Goal: Task Accomplishment & Management: Manage account settings

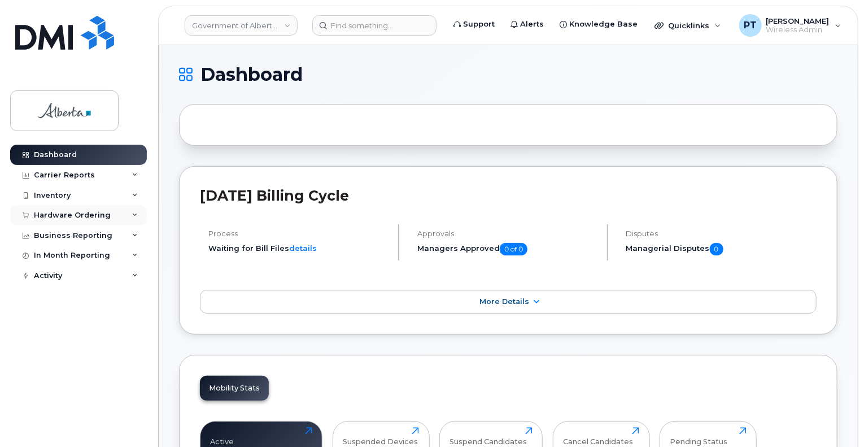
click at [54, 215] on div "Hardware Ordering" at bounding box center [72, 215] width 77 height 9
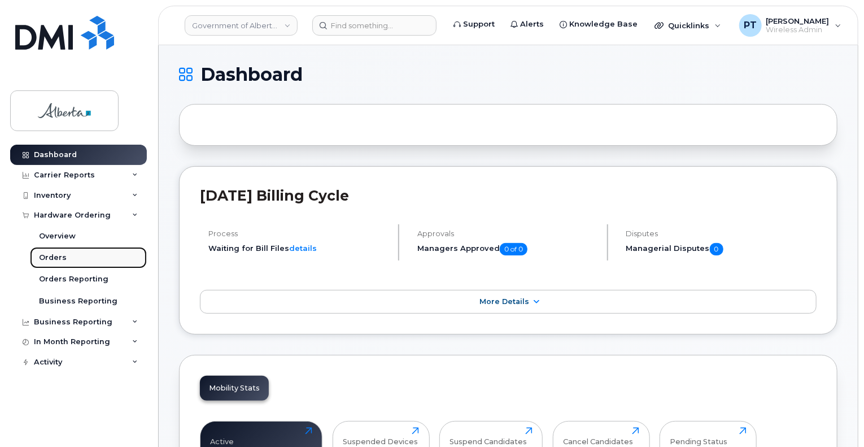
click at [49, 255] on div "Orders" at bounding box center [53, 257] width 28 height 10
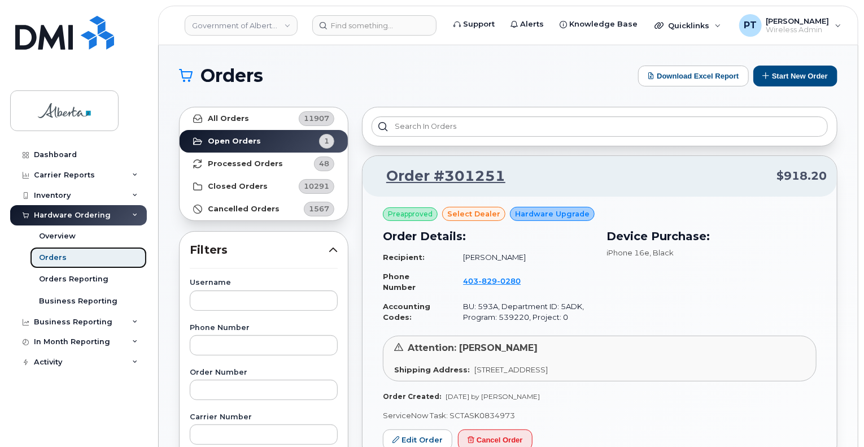
scroll to position [56, 0]
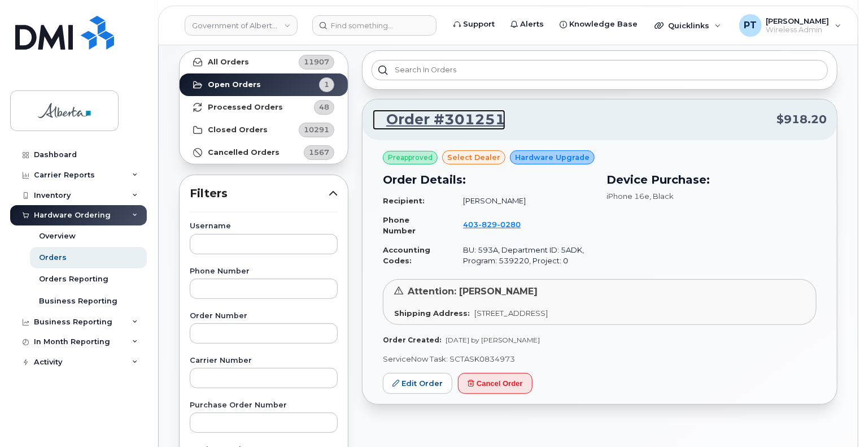
click at [459, 119] on link "Order #301251" at bounding box center [439, 120] width 133 height 20
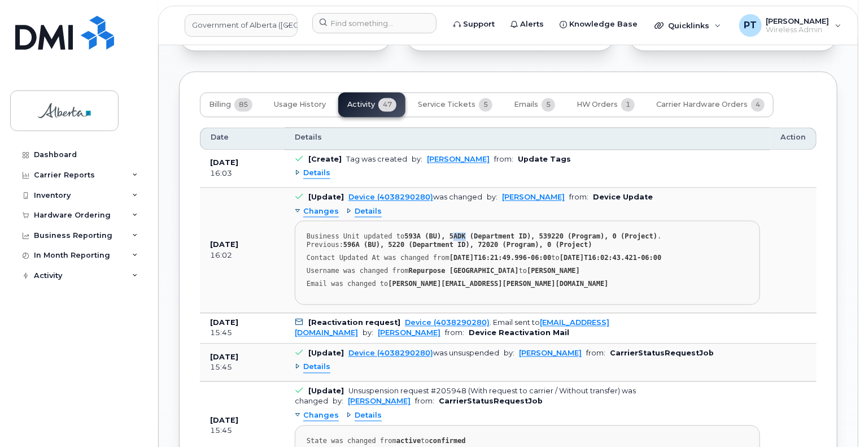
scroll to position [960, 0]
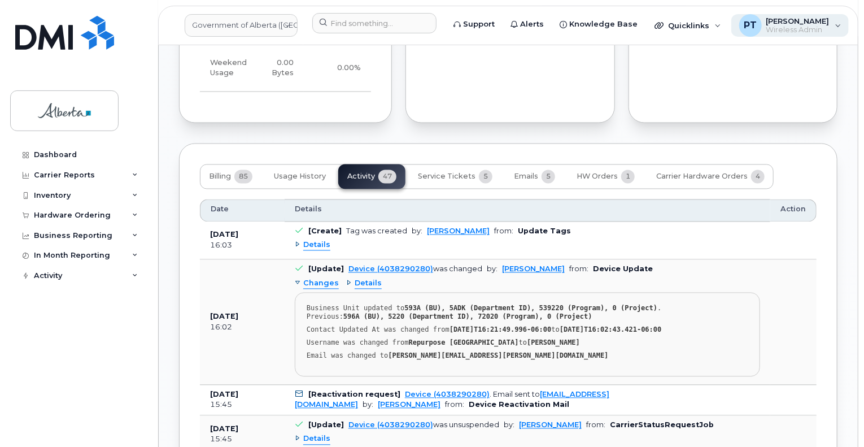
click at [782, 27] on span "Wireless Admin" at bounding box center [797, 29] width 63 height 9
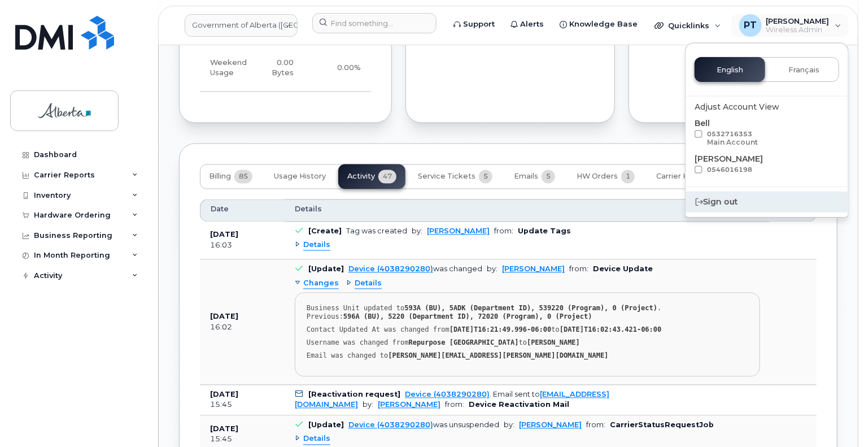
click at [701, 205] on div "Sign out" at bounding box center [767, 201] width 163 height 21
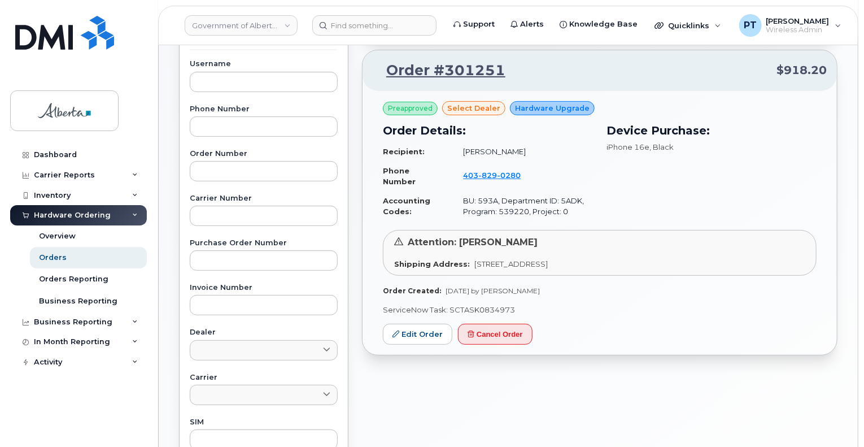
scroll to position [113, 0]
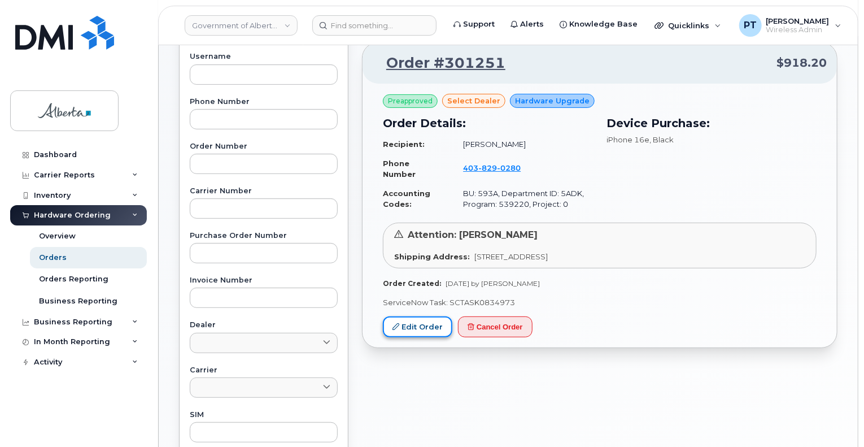
click at [410, 327] on link "Edit Order" at bounding box center [417, 326] width 69 height 21
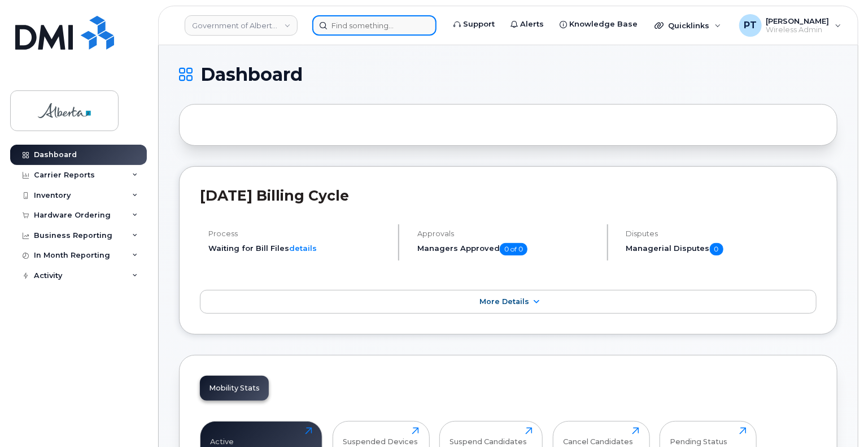
click at [350, 27] on input at bounding box center [374, 25] width 124 height 20
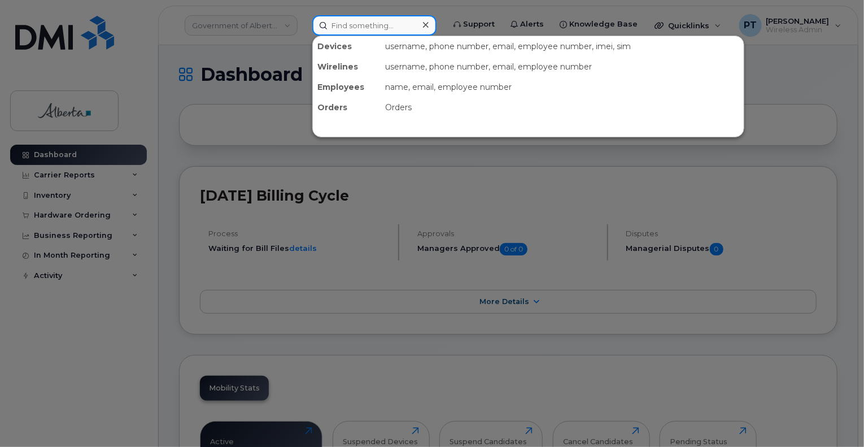
paste input "4038290280"
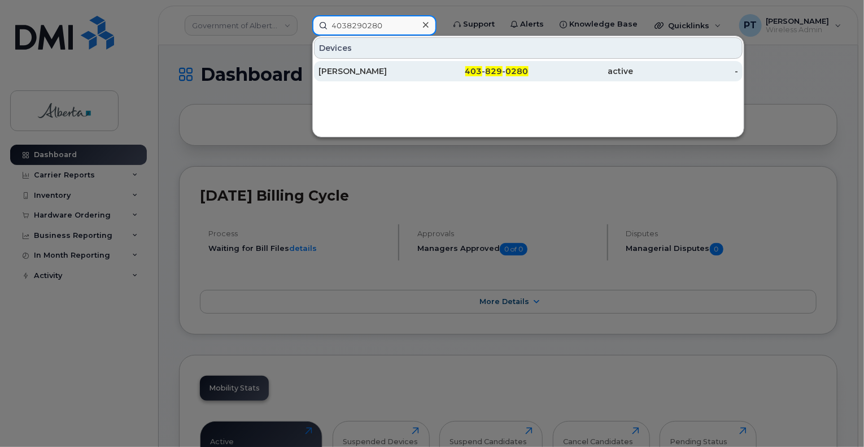
type input "4038290280"
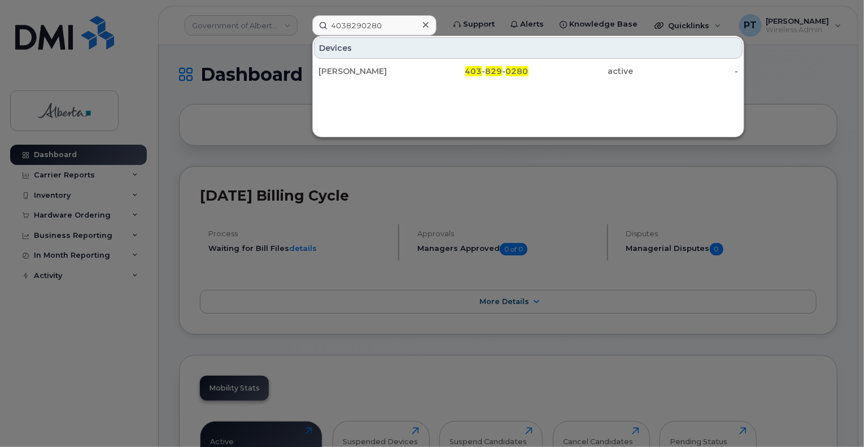
drag, startPoint x: 343, startPoint y: 72, endPoint x: 377, endPoint y: 213, distance: 145.3
click at [343, 72] on div "[PERSON_NAME]" at bounding box center [370, 71] width 105 height 11
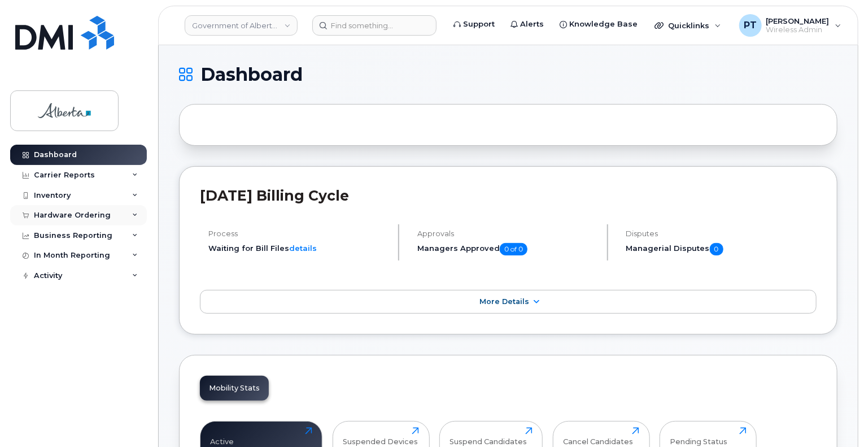
click at [80, 217] on div "Hardware Ordering" at bounding box center [72, 215] width 77 height 9
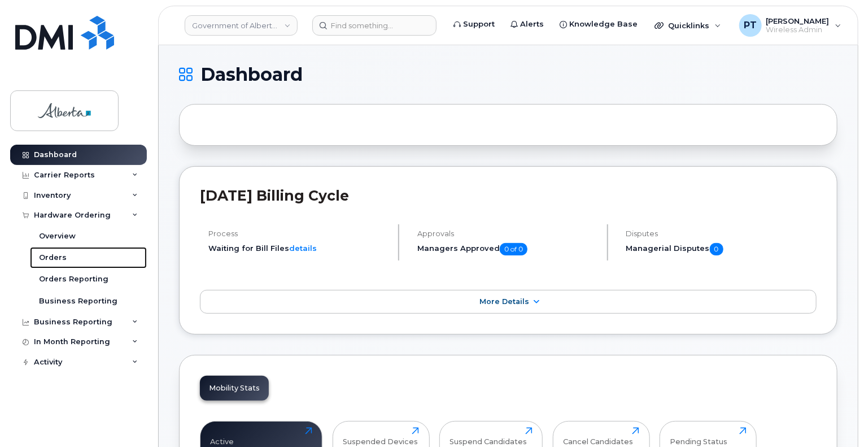
drag, startPoint x: 63, startPoint y: 260, endPoint x: 163, endPoint y: 240, distance: 102.0
click at [63, 260] on div "Orders" at bounding box center [53, 257] width 28 height 10
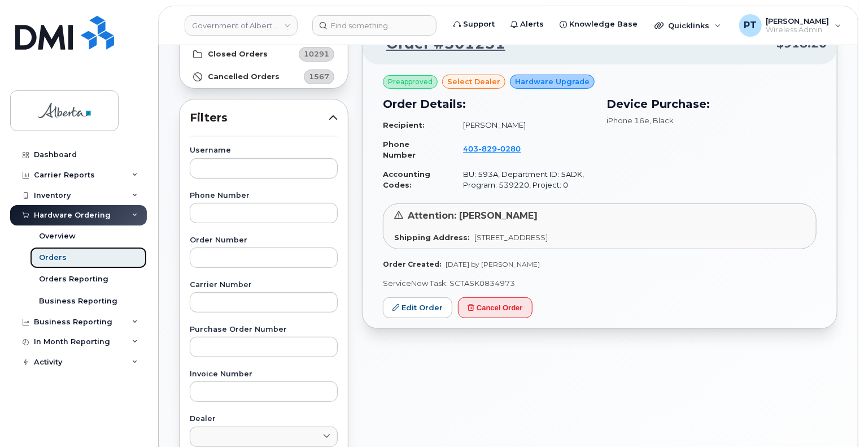
scroll to position [226, 0]
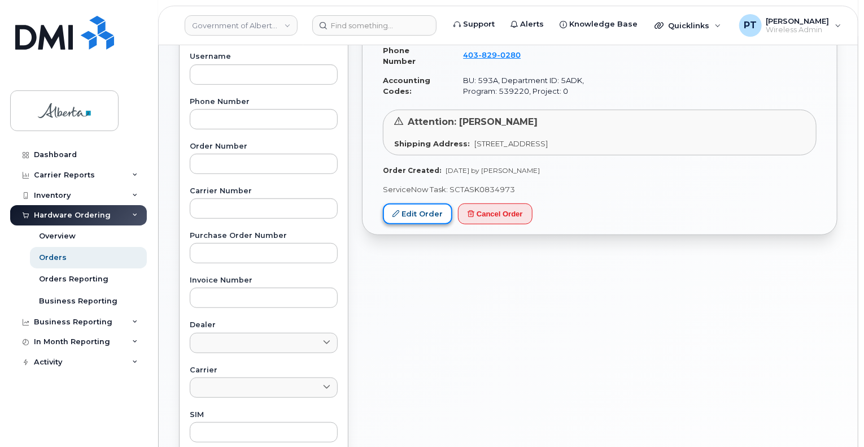
click at [417, 212] on link "Edit Order" at bounding box center [417, 213] width 69 height 21
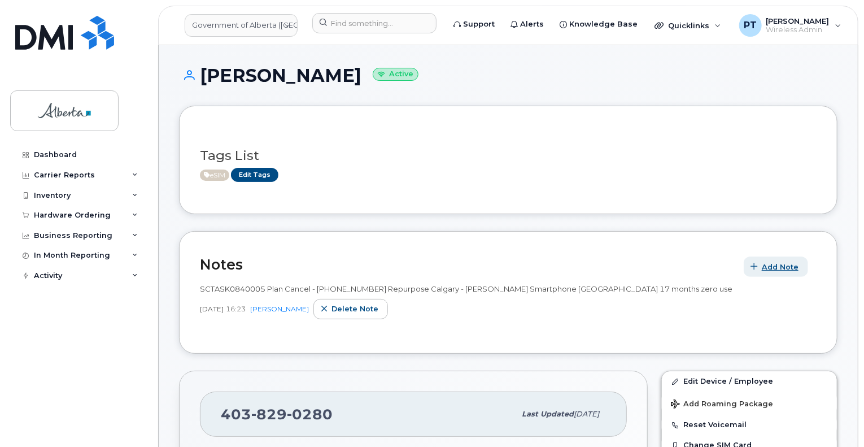
click at [779, 266] on span "Add Note" at bounding box center [780, 266] width 37 height 11
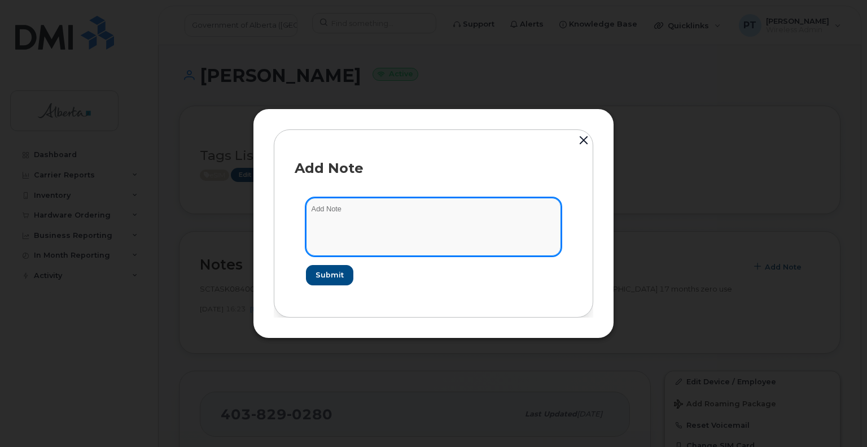
click at [357, 212] on textarea at bounding box center [433, 227] width 255 height 58
paste textarea "SCTASK0834973 Device Plan New - 4038290280 DO NOT DELETE THIS NUMBER - BEING RE…"
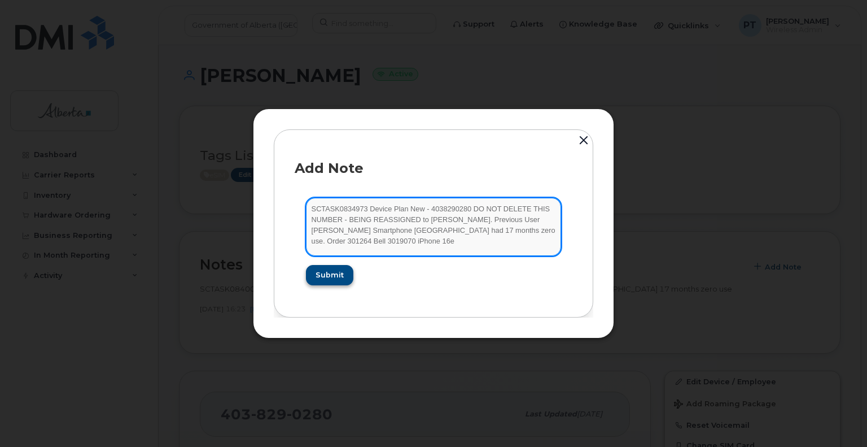
type textarea "SCTASK0834973 Device Plan New - 4038290280 DO NOT DELETE THIS NUMBER - BEING RE…"
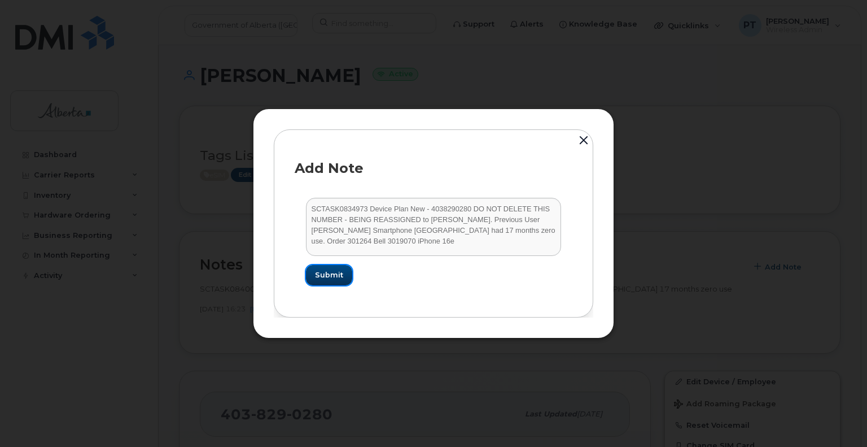
click at [333, 275] on span "Submit" at bounding box center [329, 274] width 28 height 11
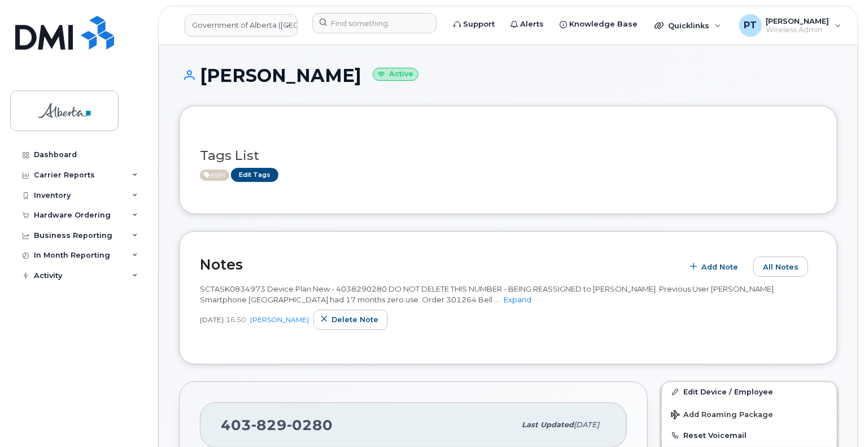
scroll to position [169, 0]
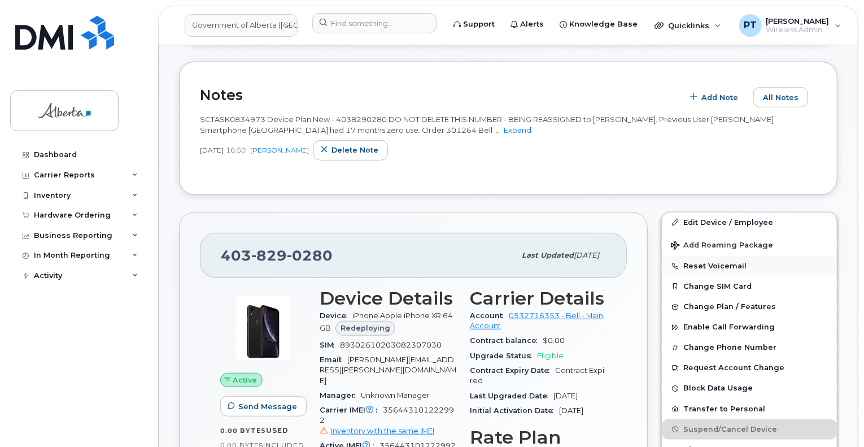
click at [711, 263] on button "Reset Voicemail" at bounding box center [749, 266] width 175 height 20
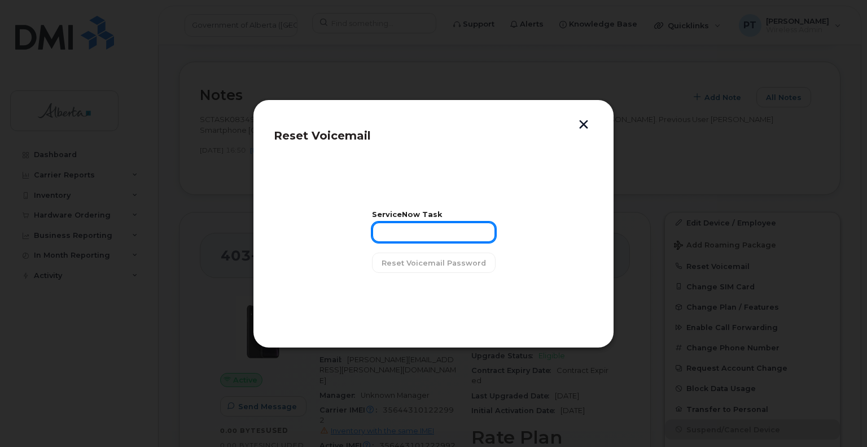
drag, startPoint x: 444, startPoint y: 225, endPoint x: 437, endPoint y: 235, distance: 12.2
click at [444, 225] on input "text" at bounding box center [434, 232] width 124 height 20
paste input "SCTASK0834973"
type input "SCTASK0834973"
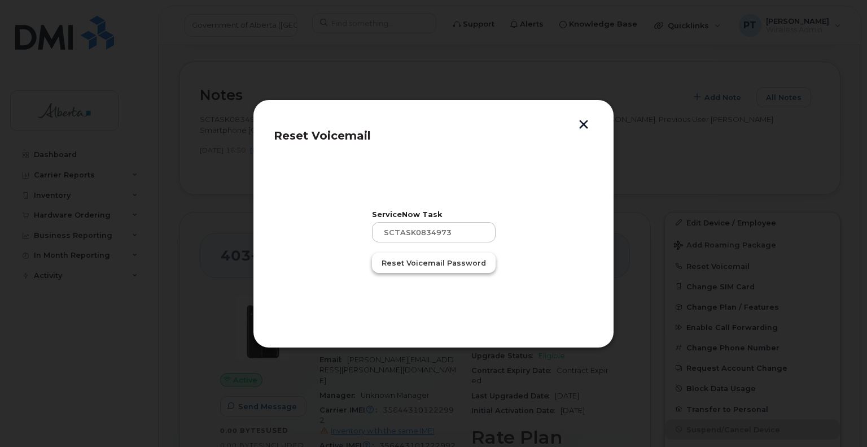
click at [442, 265] on span "Reset Voicemail Password" at bounding box center [434, 262] width 104 height 11
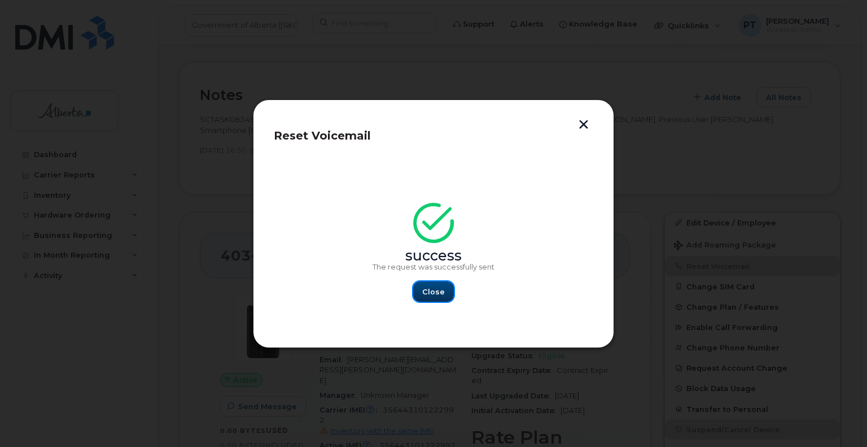
click at [419, 294] on button "Close" at bounding box center [433, 291] width 41 height 20
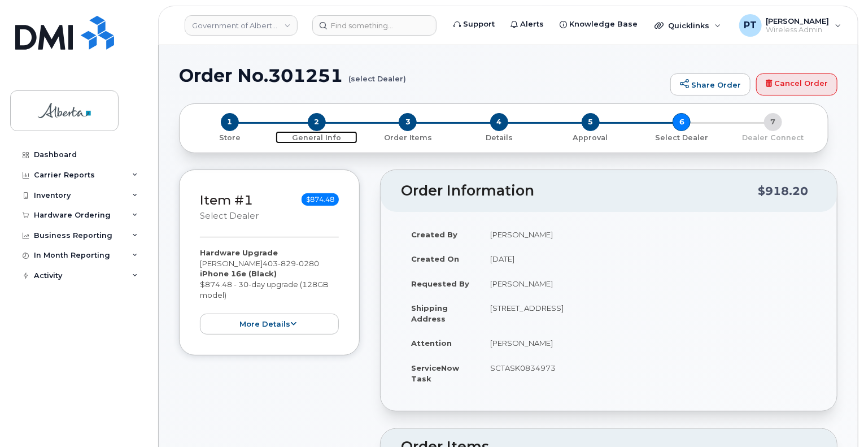
drag, startPoint x: 315, startPoint y: 120, endPoint x: 522, endPoint y: 132, distance: 207.0
click at [315, 120] on span "2" at bounding box center [317, 122] width 18 height 18
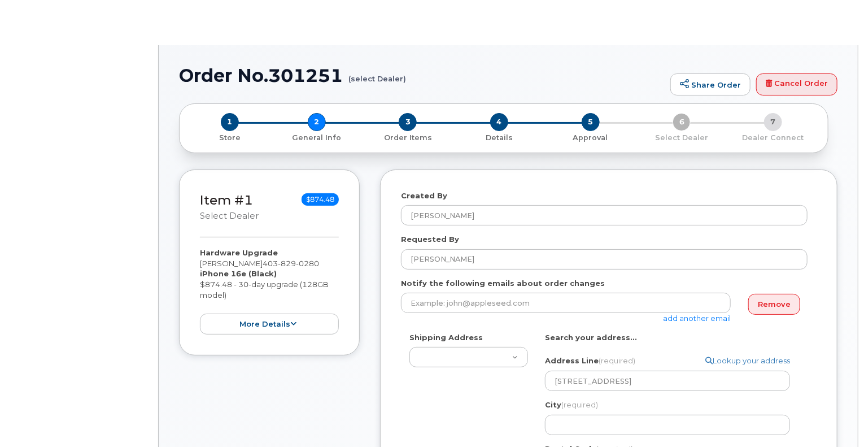
select select
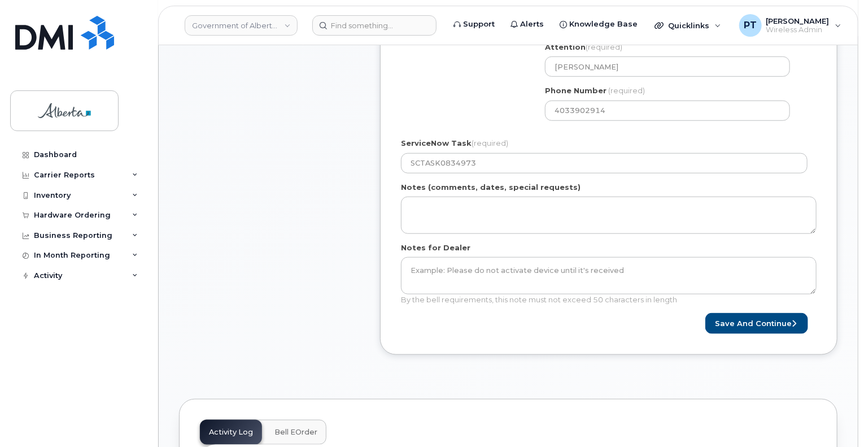
scroll to position [508, 0]
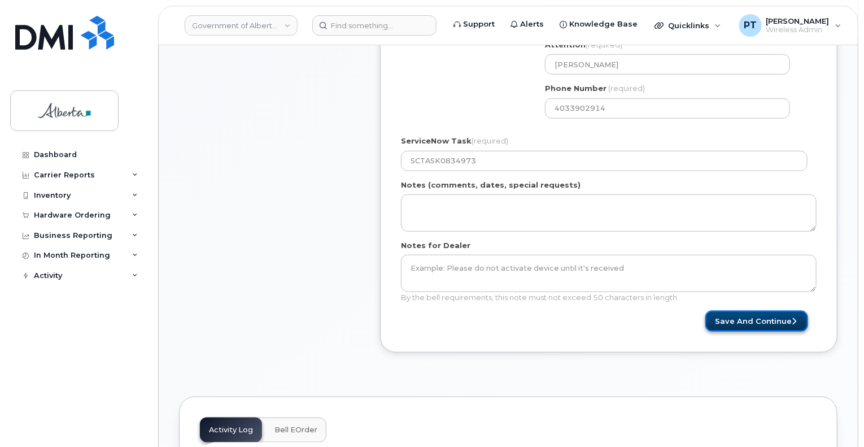
click at [732, 324] on button "Save and Continue" at bounding box center [756, 321] width 103 height 21
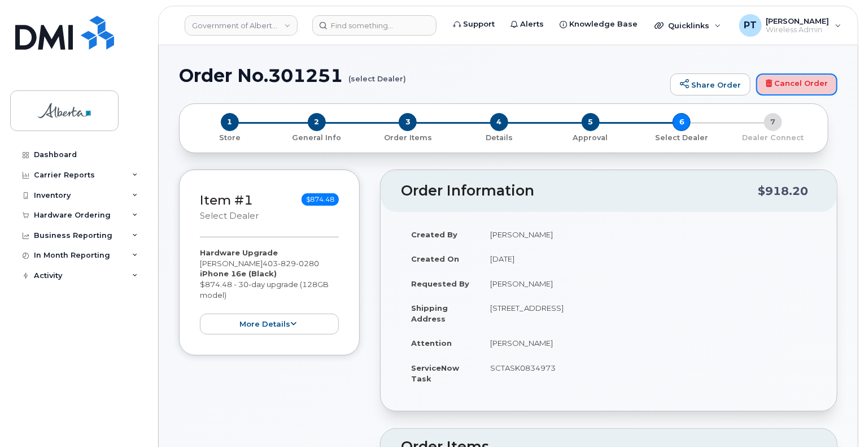
drag, startPoint x: 777, startPoint y: 82, endPoint x: 635, endPoint y: 59, distance: 144.2
click at [777, 82] on link "Cancel Order" at bounding box center [796, 84] width 81 height 23
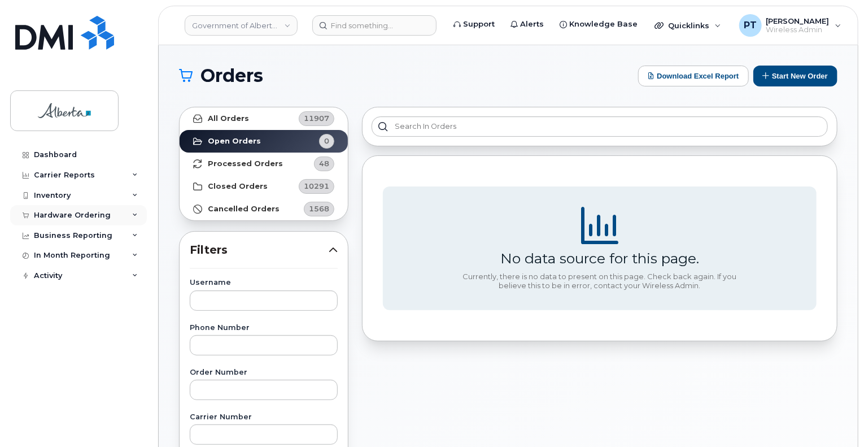
click at [78, 214] on div "Hardware Ordering" at bounding box center [72, 215] width 77 height 9
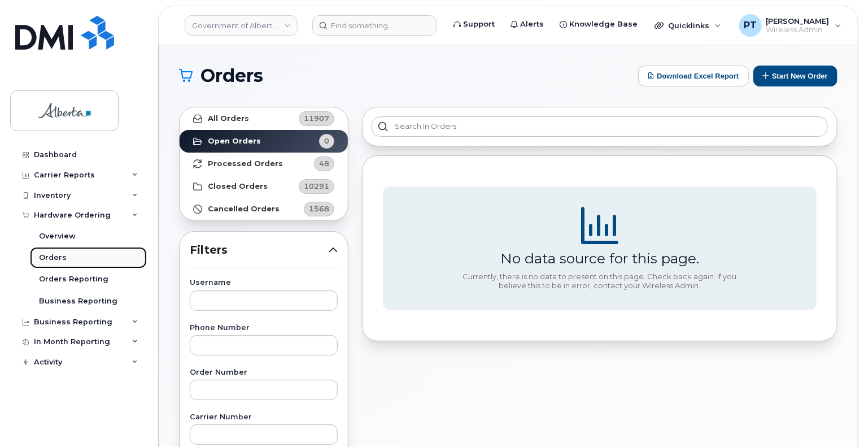
click at [57, 256] on div "Orders" at bounding box center [53, 257] width 28 height 10
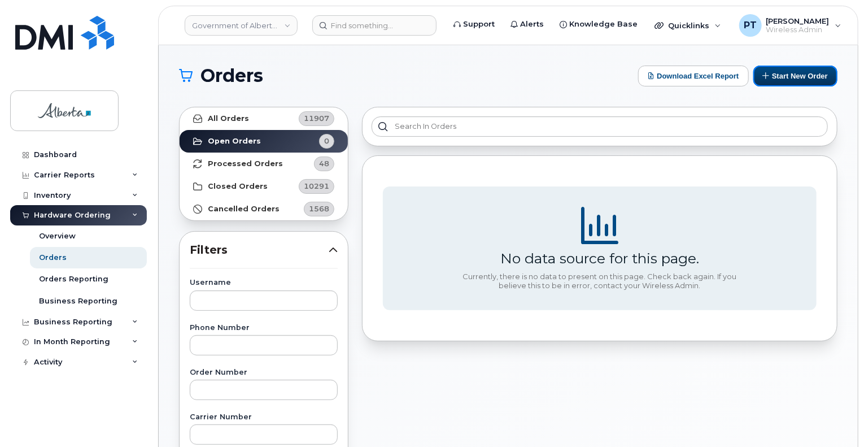
drag, startPoint x: 783, startPoint y: 75, endPoint x: 845, endPoint y: 137, distance: 87.8
click at [783, 75] on button "Start New Order" at bounding box center [795, 76] width 84 height 21
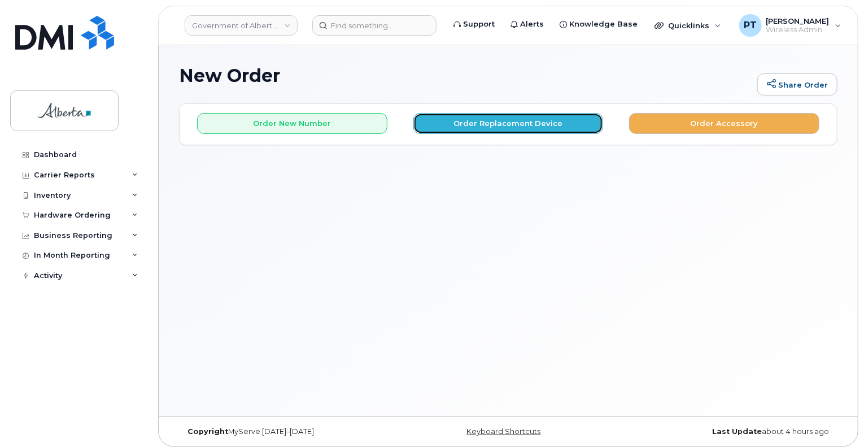
click at [521, 126] on button "Order Replacement Device" at bounding box center [508, 123] width 190 height 21
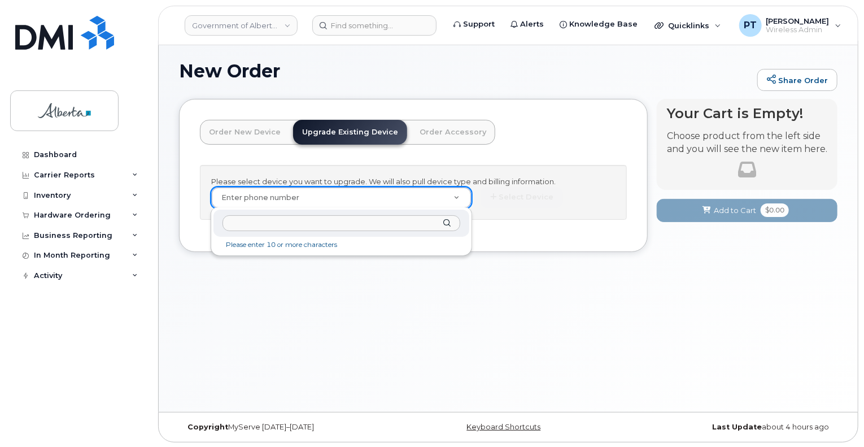
scroll to position [5, 0]
click at [303, 217] on input "text" at bounding box center [340, 223] width 237 height 16
paste input "4038290280"
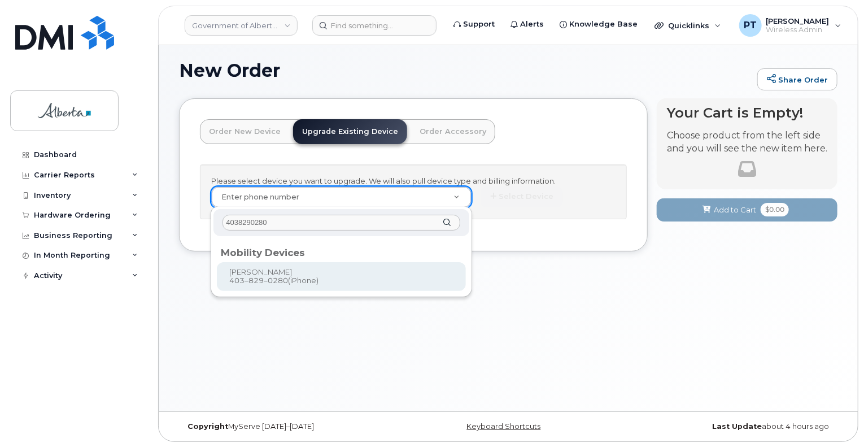
type input "4038290280"
drag, startPoint x: 301, startPoint y: 275, endPoint x: 401, endPoint y: 314, distance: 107.3
type input "680656"
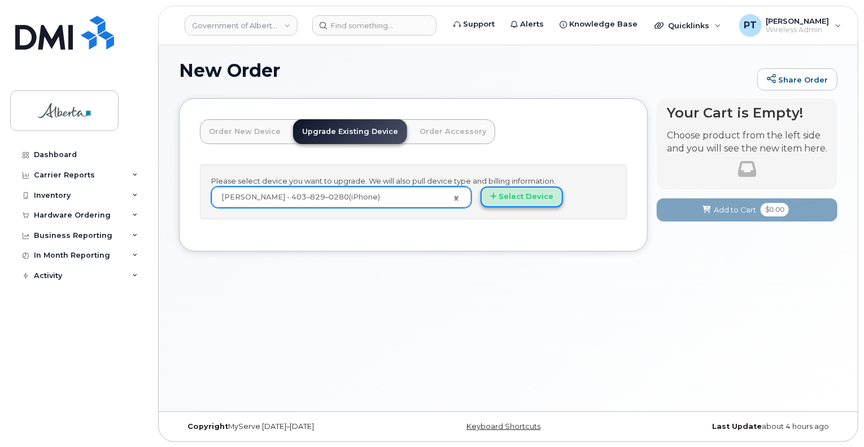
click at [519, 198] on button "Select Device" at bounding box center [522, 196] width 82 height 21
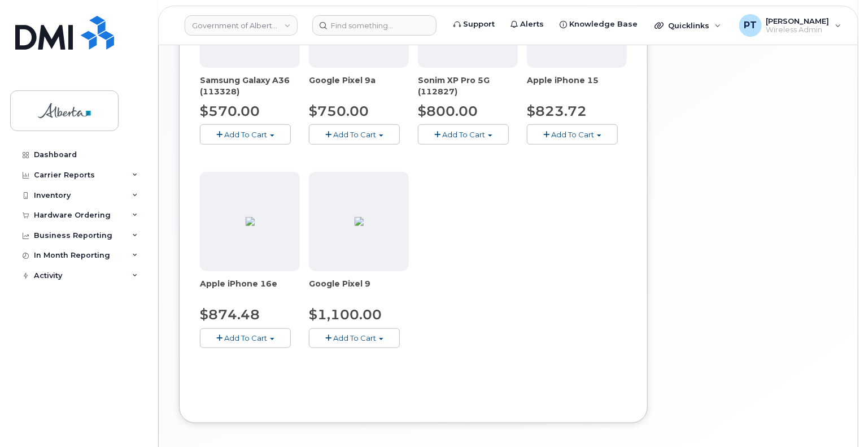
scroll to position [457, 0]
click at [249, 336] on span "Add To Cart" at bounding box center [245, 335] width 43 height 9
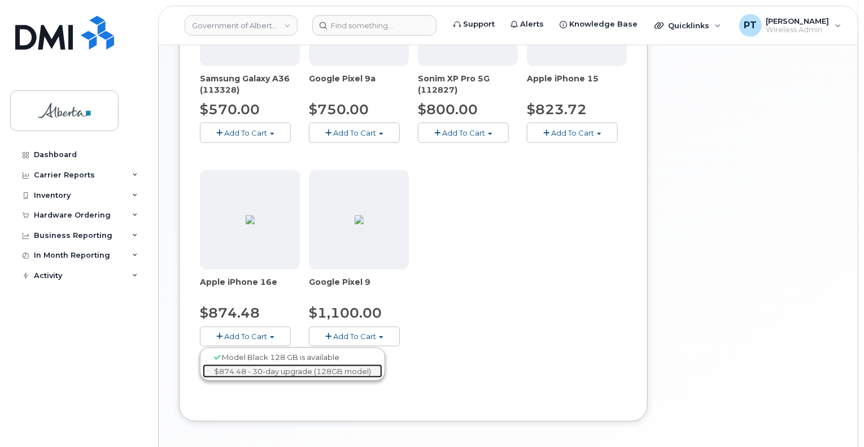
click at [233, 367] on link "$874.48 - 30-day upgrade (128GB model)" at bounding box center [293, 371] width 180 height 14
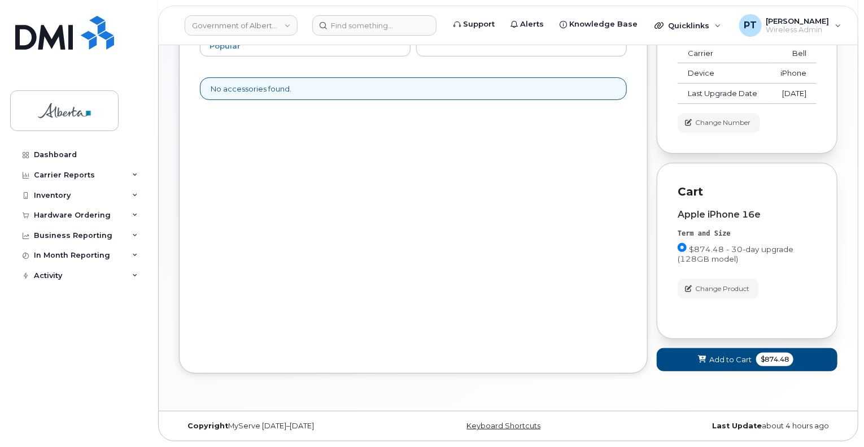
scroll to position [0, 0]
click at [714, 356] on span "Add to Cart" at bounding box center [730, 359] width 42 height 11
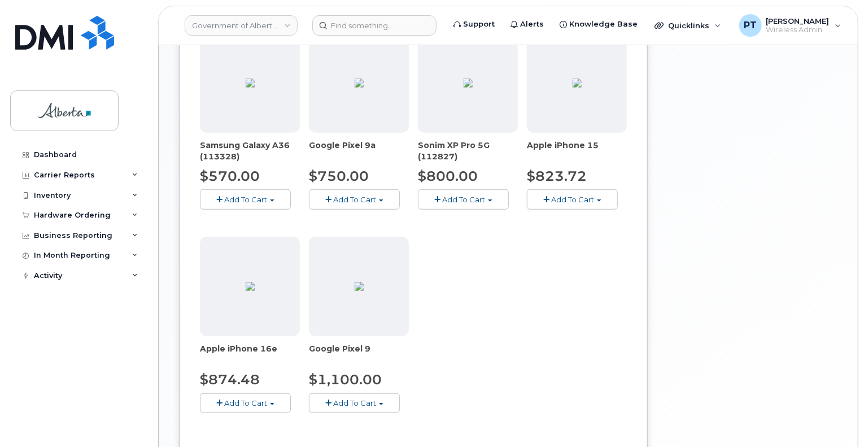
scroll to position [503, 0]
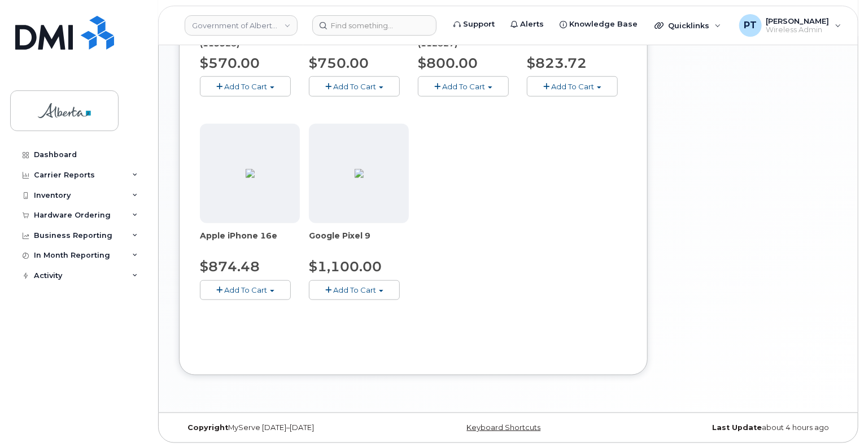
click at [250, 291] on span "Add To Cart" at bounding box center [245, 289] width 43 height 9
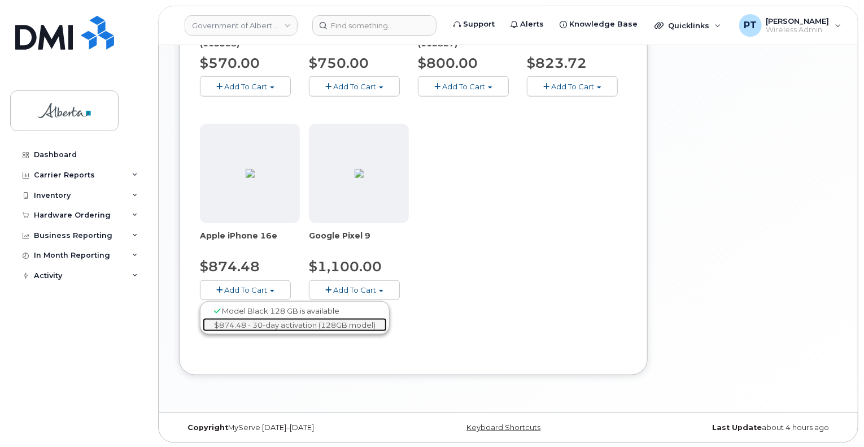
click at [241, 325] on link "$874.48 - 30-day activation (128GB model)" at bounding box center [295, 325] width 184 height 14
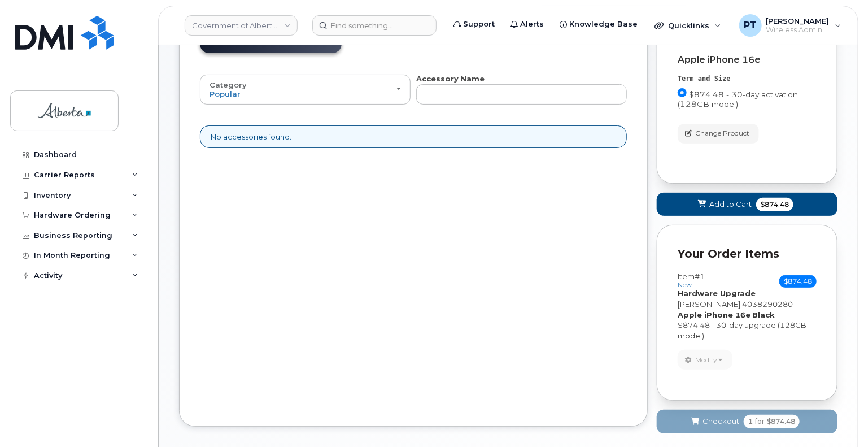
scroll to position [147, 0]
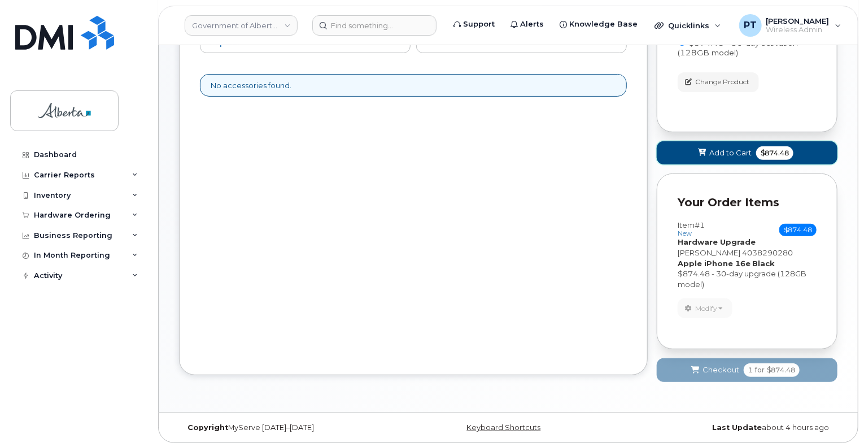
click at [720, 152] on span "Add to Cart" at bounding box center [730, 152] width 42 height 11
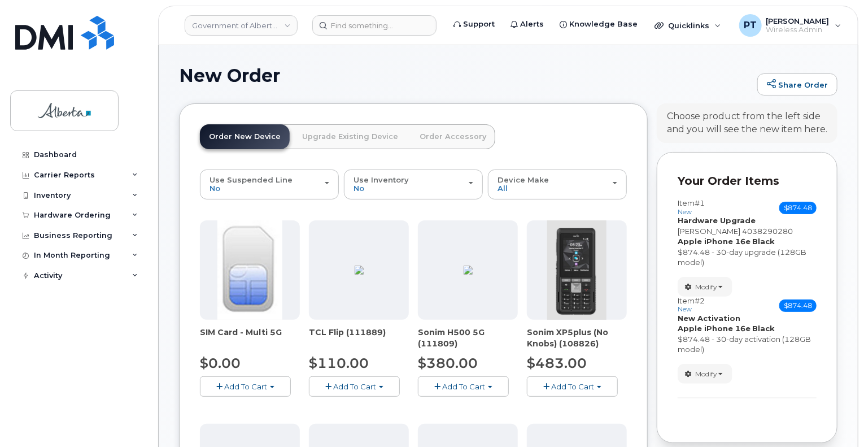
scroll to position [113, 0]
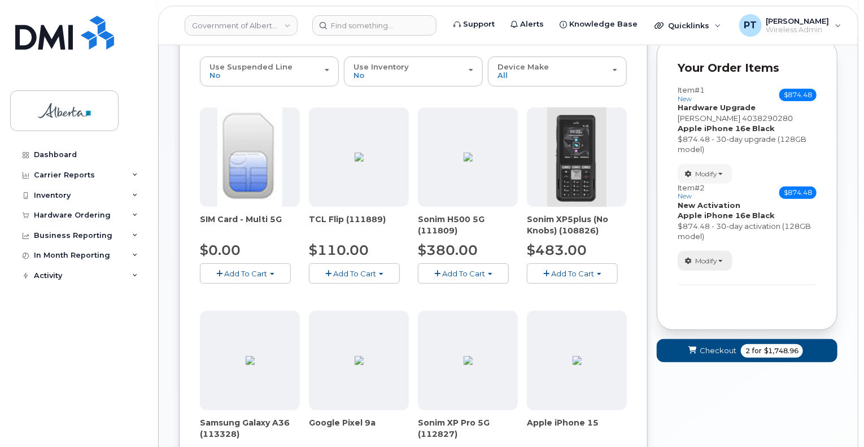
click at [723, 260] on span "button" at bounding box center [720, 261] width 5 height 2
drag, startPoint x: 710, startPoint y: 315, endPoint x: 701, endPoint y: 309, distance: 10.4
click at [710, 315] on span "Remove" at bounding box center [708, 315] width 38 height 8
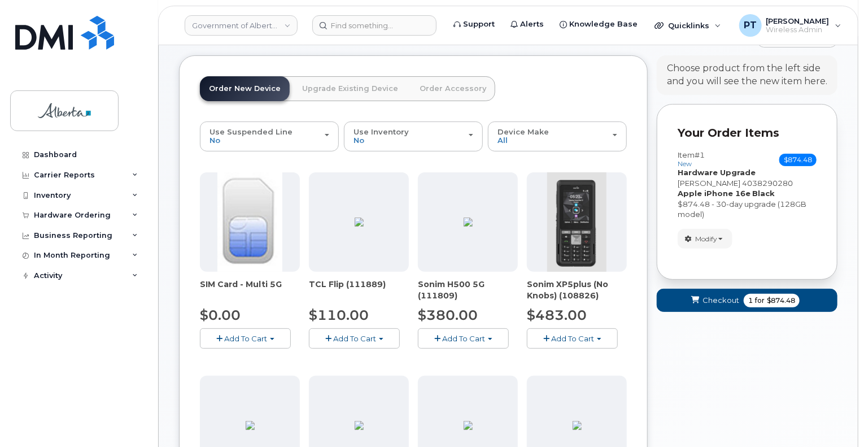
scroll to position [0, 0]
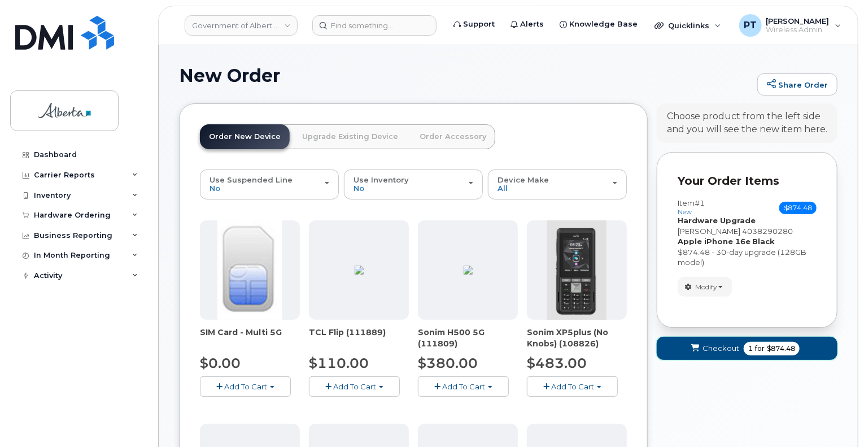
drag, startPoint x: 704, startPoint y: 349, endPoint x: 645, endPoint y: 338, distance: 59.8
click at [705, 349] on span "Checkout" at bounding box center [720, 348] width 37 height 11
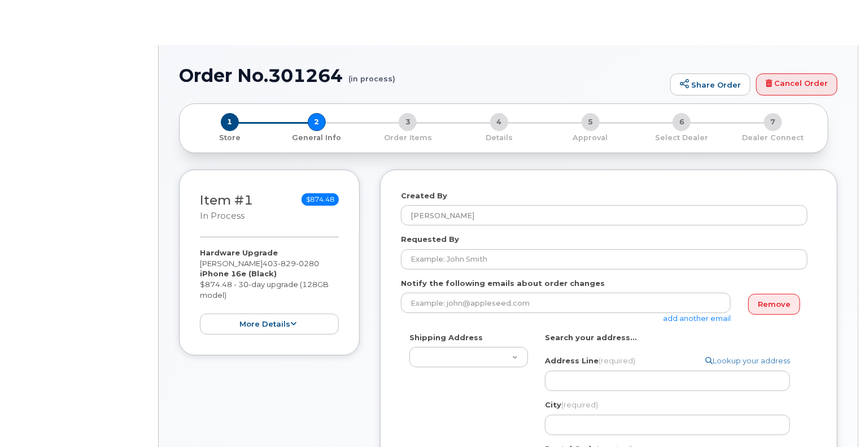
select select
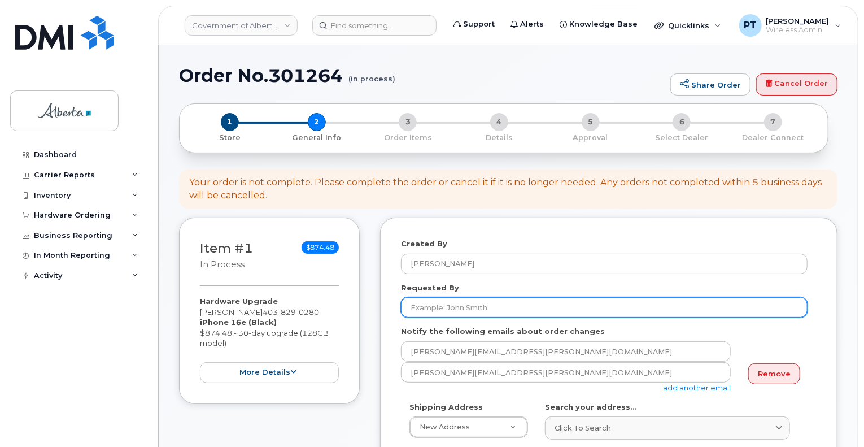
click at [459, 308] on input "Requested By" at bounding box center [604, 307] width 407 height 20
paste input "[PERSON_NAME]"
type input "[PERSON_NAME]"
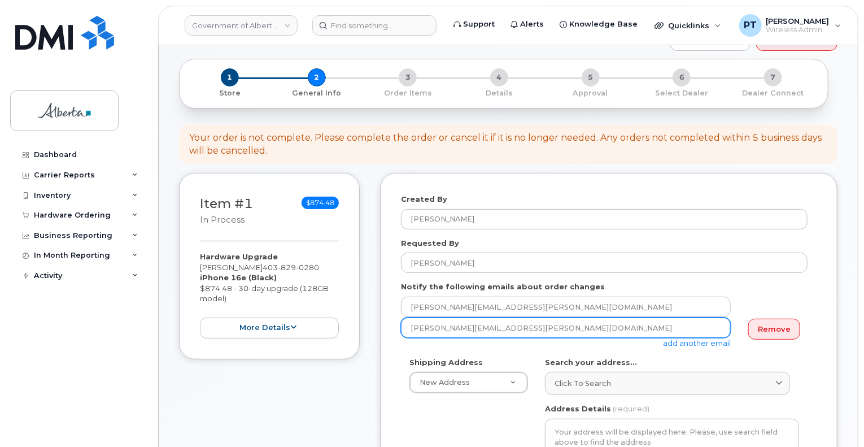
scroll to position [113, 0]
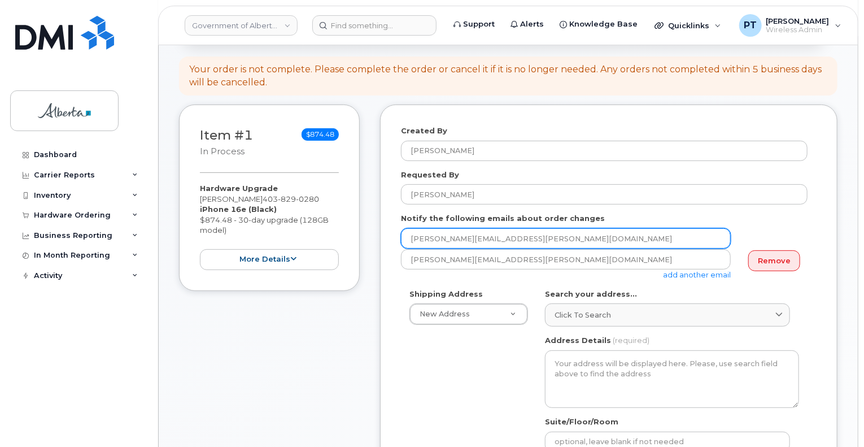
drag, startPoint x: 529, startPoint y: 235, endPoint x: 297, endPoint y: 243, distance: 231.7
click at [300, 243] on div "Item #1 in process $874.48 Hardware Upgrade Muskan Khanderia 403 829 0280 iPhon…" at bounding box center [508, 447] width 658 height 686
paste input "jerry.dobri"
type input "jerry.dobri@gov.ab.ca"
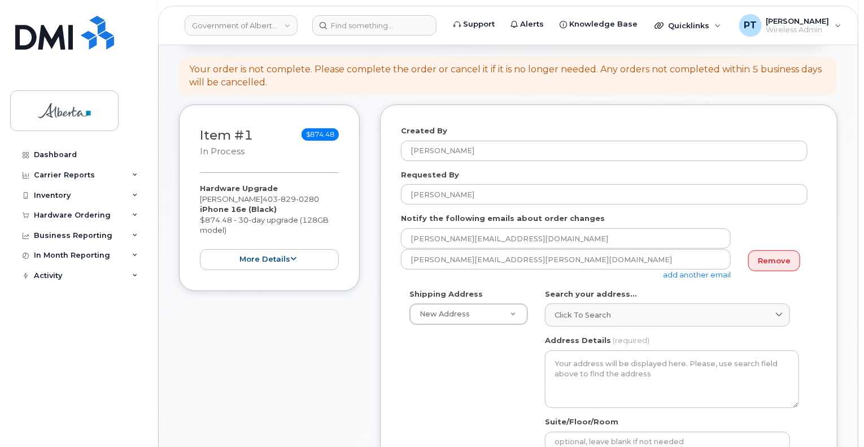
click at [706, 276] on link "add another email" at bounding box center [697, 274] width 68 height 9
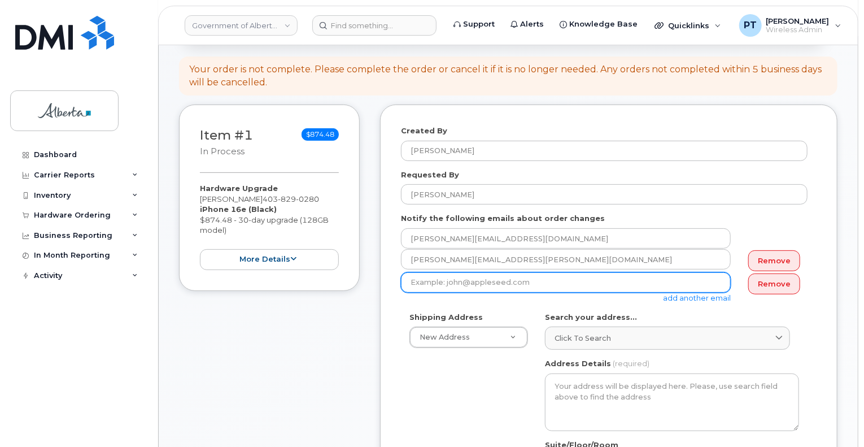
paste input "Chric.Robbins@gov.ab.ca"
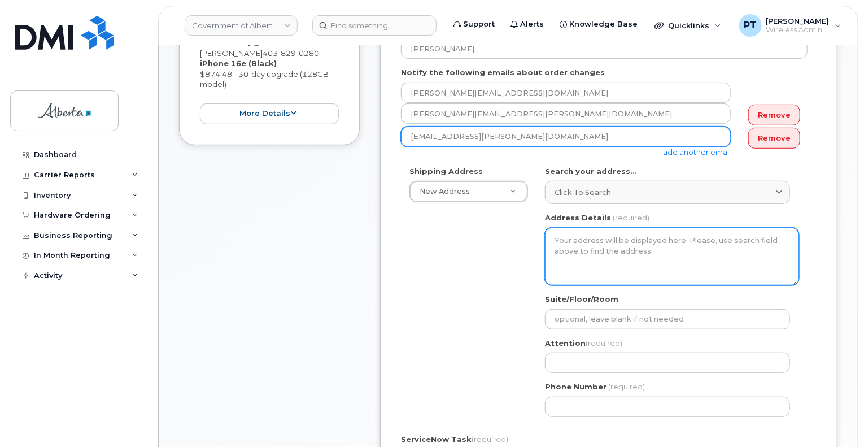
scroll to position [282, 0]
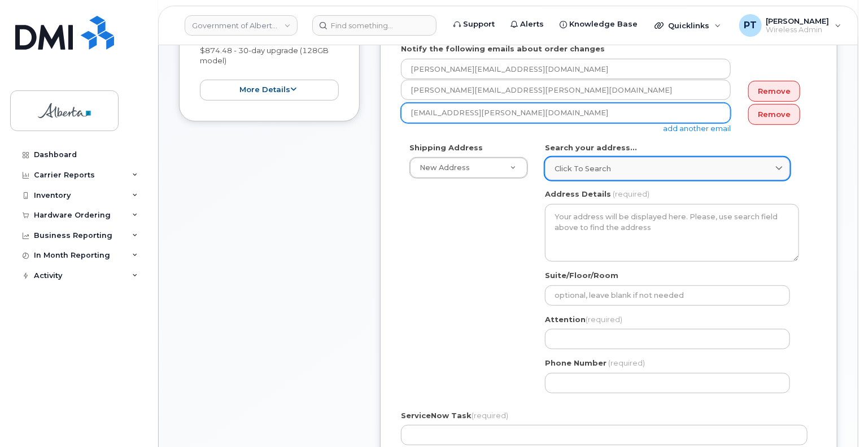
type input "Chric.Robbins@gov.ab.ca"
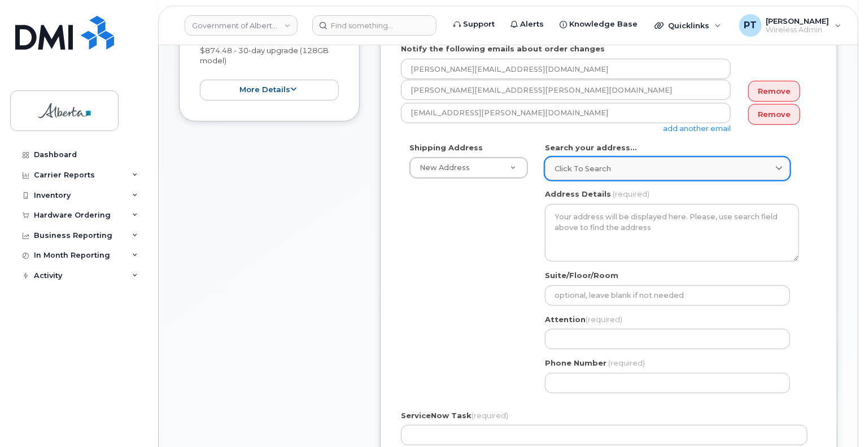
drag, startPoint x: 617, startPoint y: 164, endPoint x: 573, endPoint y: 170, distance: 45.0
click at [615, 163] on div "Click to search" at bounding box center [668, 168] width 226 height 11
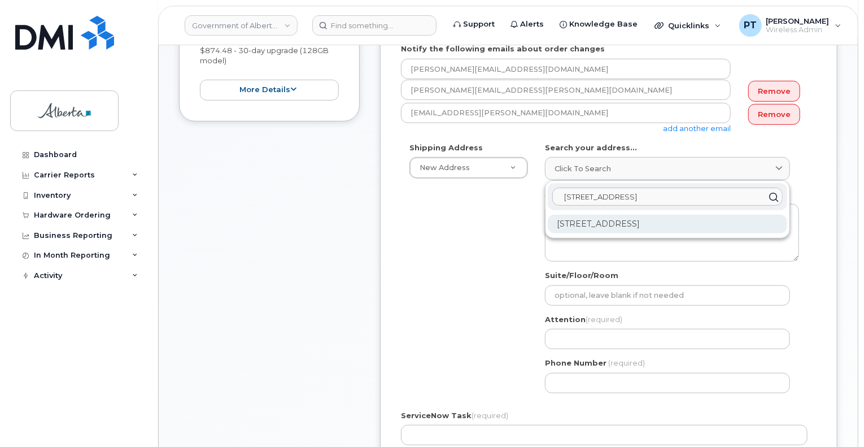
type input "2711 61 ave"
click at [648, 225] on div "2711 61 Ave SE Calgary AB T2C 4X3" at bounding box center [667, 224] width 239 height 19
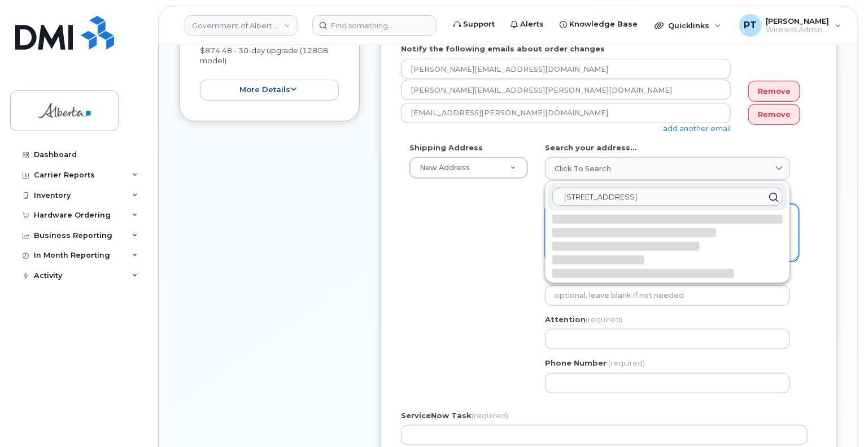
select select
type textarea "2711 61 Ave SE CALGARY AB T2C 4X3 CANADA"
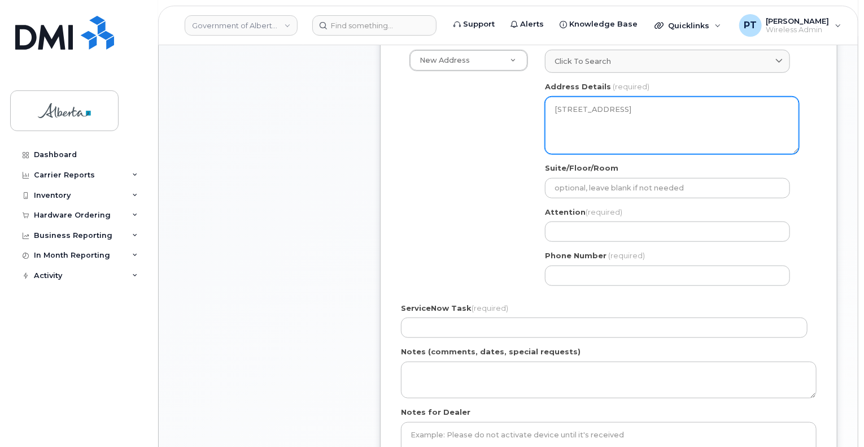
scroll to position [395, 0]
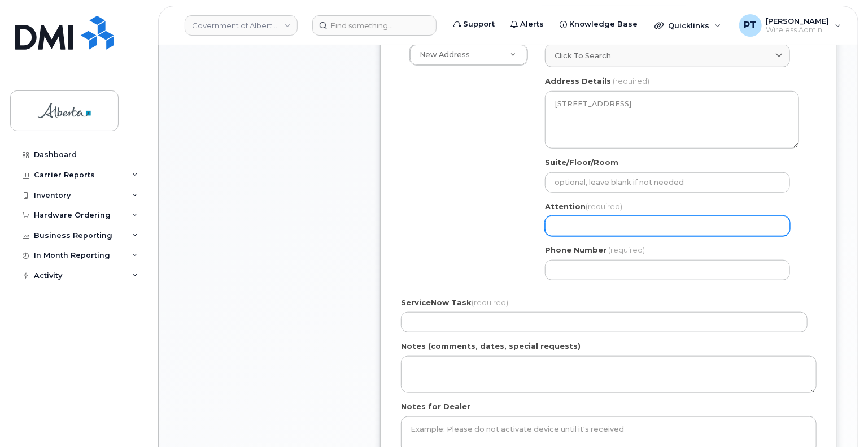
click at [594, 224] on input "Attention (required)" at bounding box center [667, 226] width 245 height 20
paste input "Chric Robbins"
select select
type input "Chric Robbins"
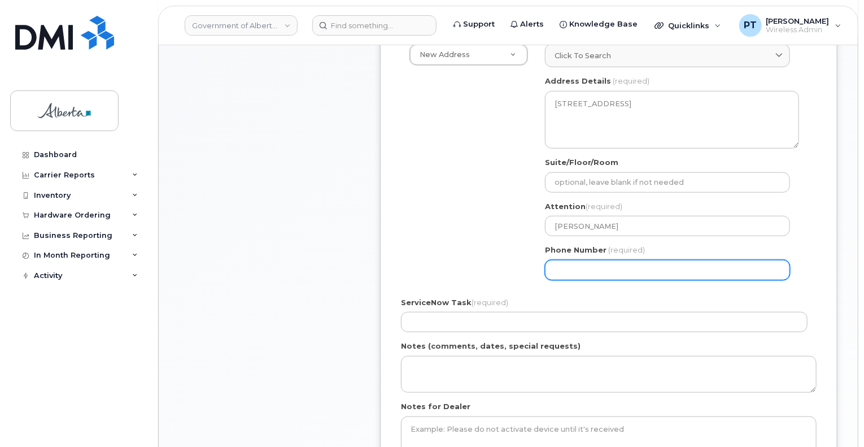
click at [621, 260] on input "Phone Number" at bounding box center [667, 270] width 245 height 20
paste input "4033902914"
select select
type input "4033902914"
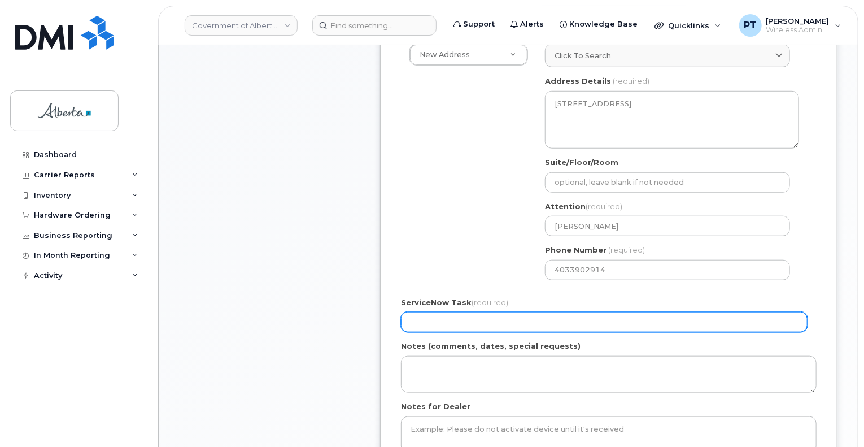
click at [477, 316] on input "ServiceNow Task (required)" at bounding box center [604, 322] width 407 height 20
paste input "SCTASK0834973"
type input "SCTASK0834973"
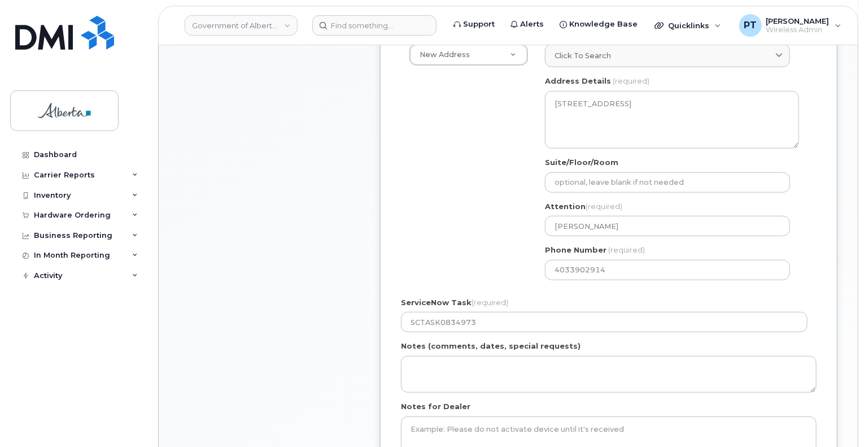
click at [269, 249] on div "Item #1 in process $874.48 Hardware Upgrade Muskan Khanderia 403 829 0280 iPhon…" at bounding box center [269, 176] width 181 height 708
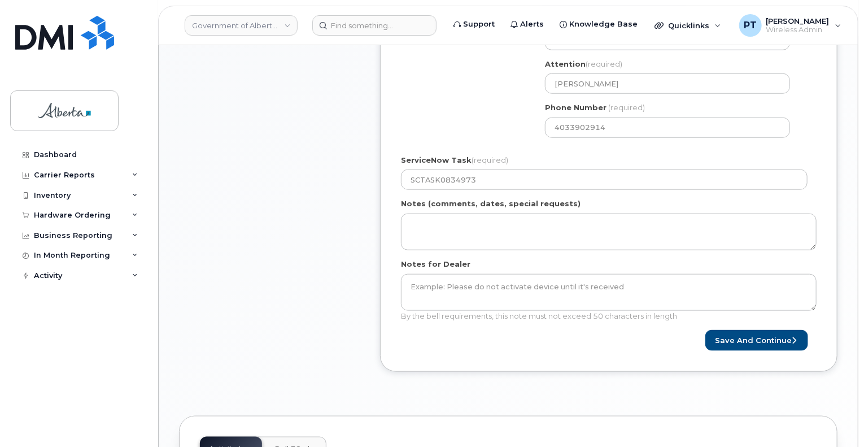
scroll to position [565, 0]
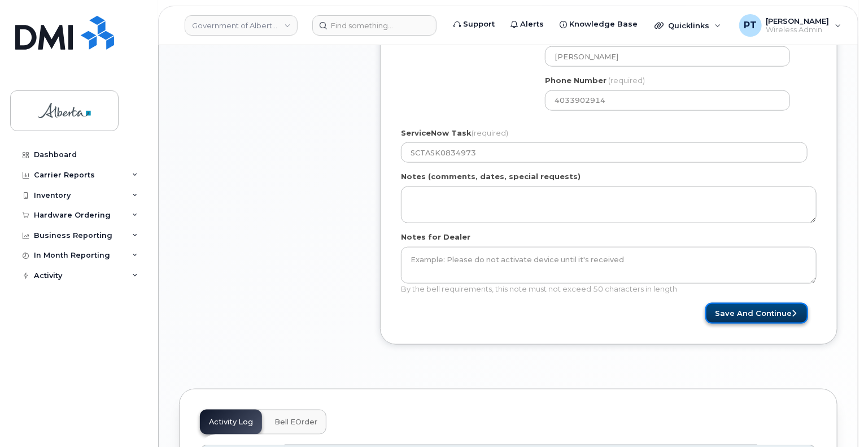
click at [766, 317] on button "Save and Continue" at bounding box center [756, 313] width 103 height 21
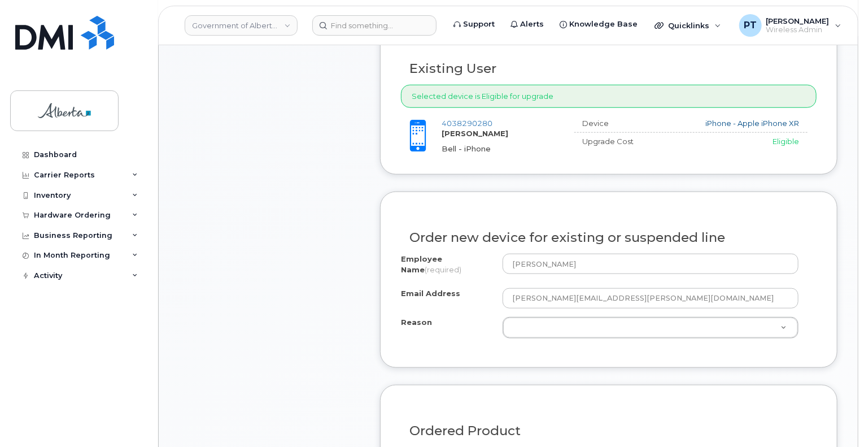
scroll to position [508, 0]
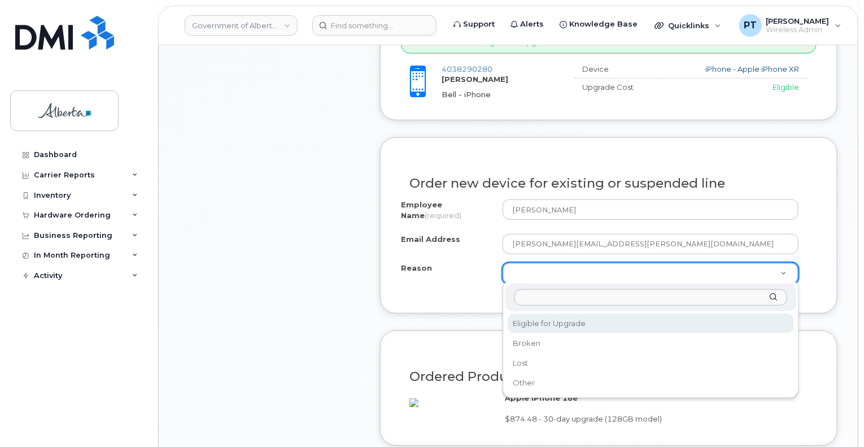
select select "eligible_for_upgrade"
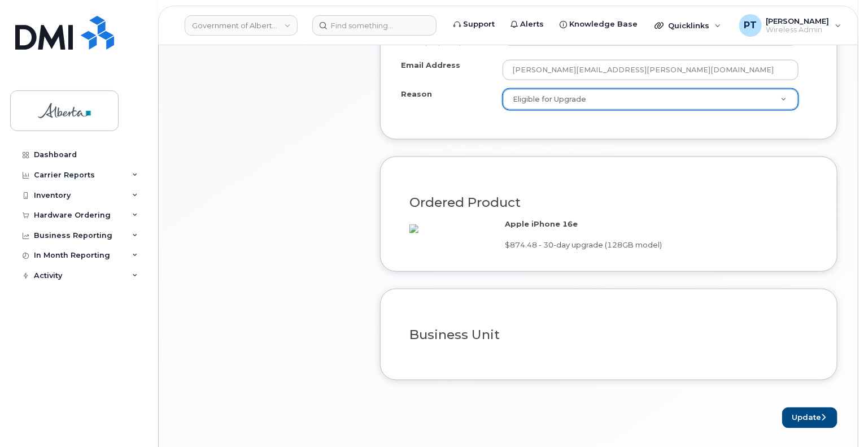
scroll to position [734, 0]
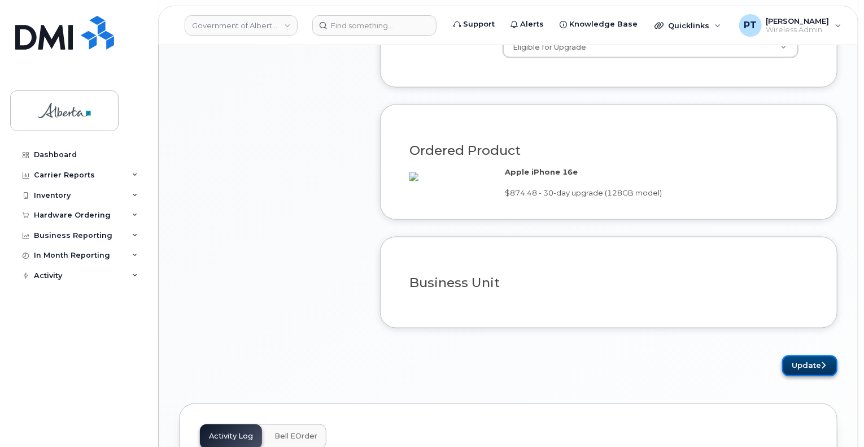
click at [801, 376] on button "Update" at bounding box center [809, 365] width 55 height 21
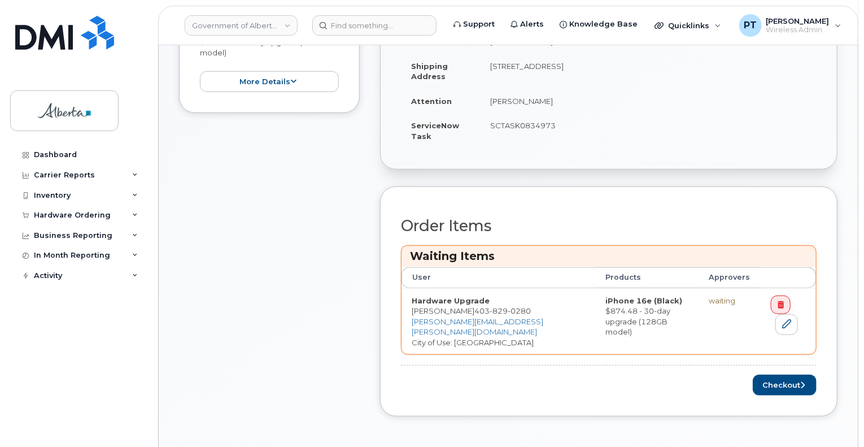
scroll to position [395, 0]
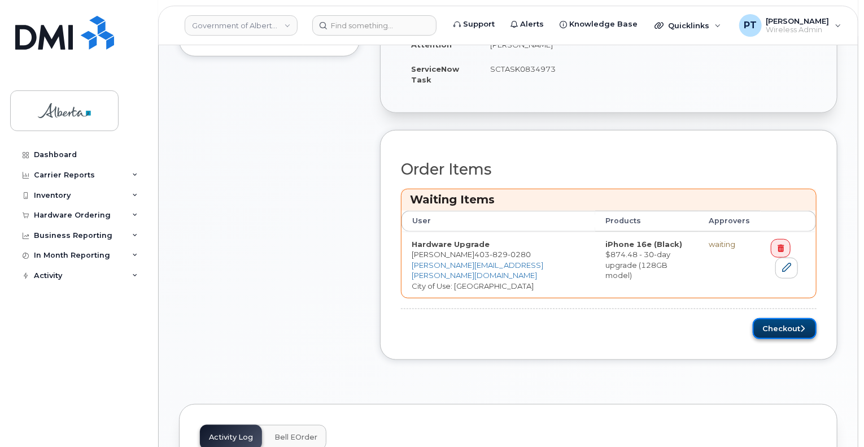
click at [772, 329] on button "Checkout" at bounding box center [785, 328] width 64 height 21
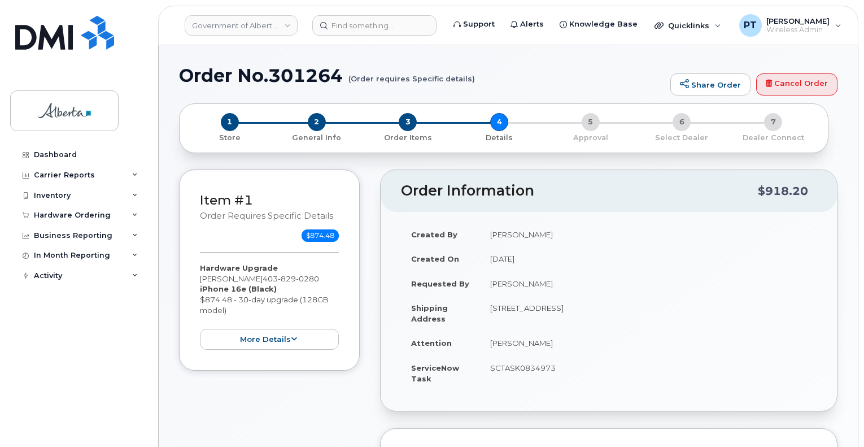
select select
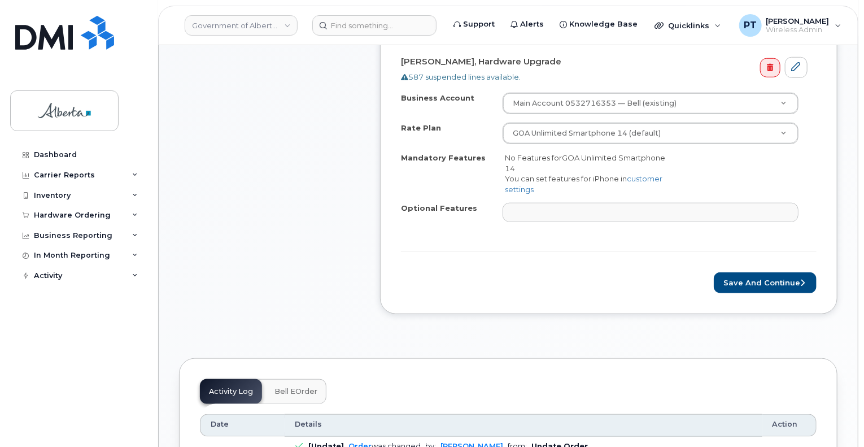
scroll to position [452, 0]
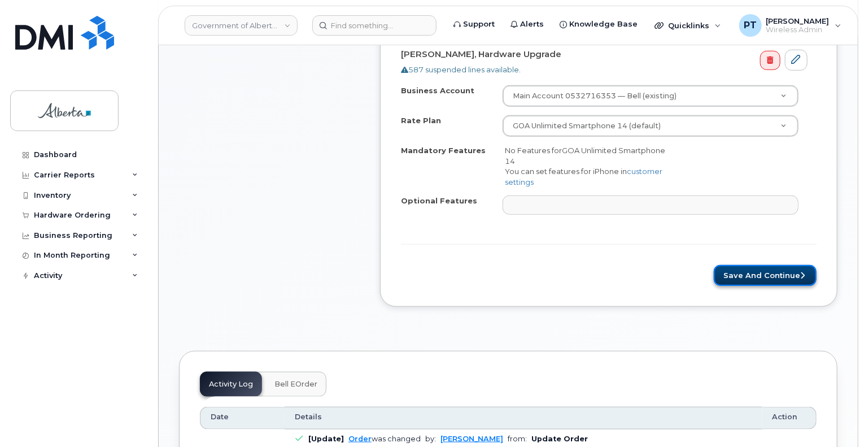
click at [748, 274] on button "Save and Continue" at bounding box center [765, 275] width 103 height 21
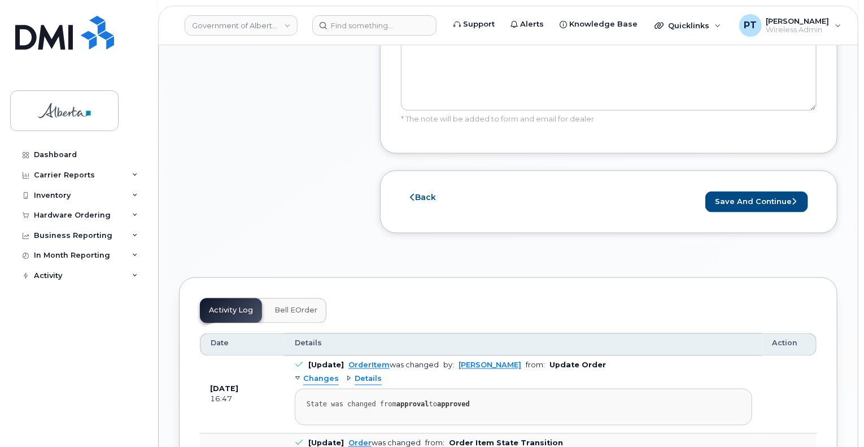
scroll to position [847, 0]
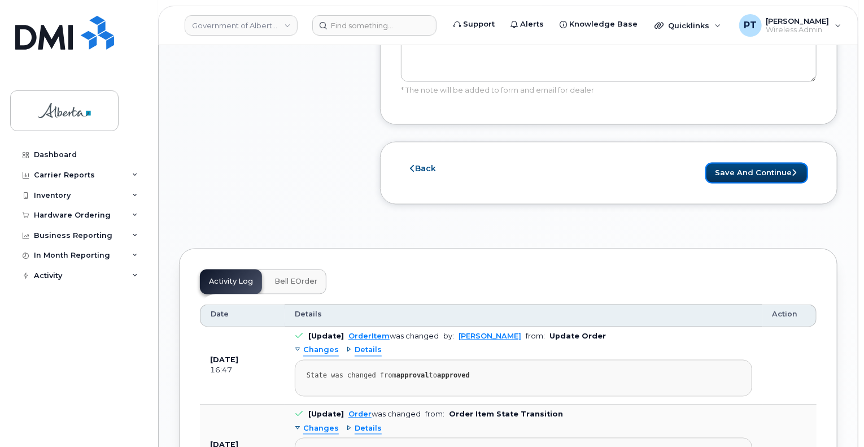
drag, startPoint x: 748, startPoint y: 160, endPoint x: 360, endPoint y: 155, distance: 388.0
click at [748, 163] on button "Save and Continue" at bounding box center [756, 173] width 103 height 21
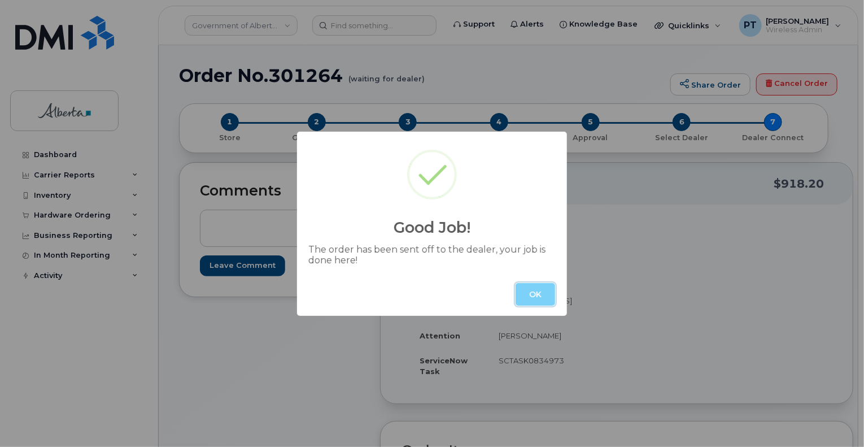
drag, startPoint x: 529, startPoint y: 297, endPoint x: 403, endPoint y: 241, distance: 137.8
click at [530, 297] on button "OK" at bounding box center [536, 294] width 40 height 23
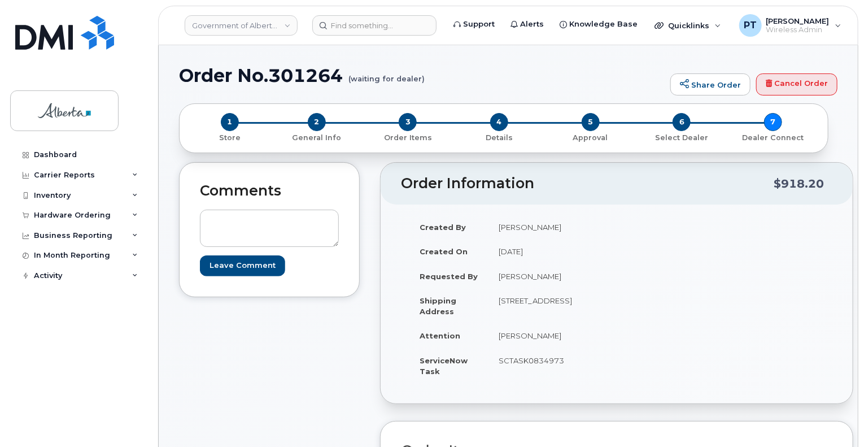
click at [308, 79] on h1 "Order No.301264 (waiting for dealer)" at bounding box center [422, 76] width 486 height 20
copy h1 "301264"
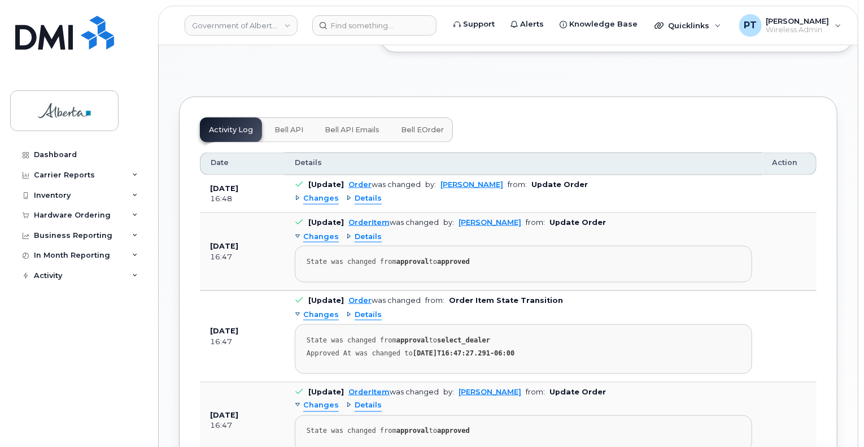
scroll to position [734, 0]
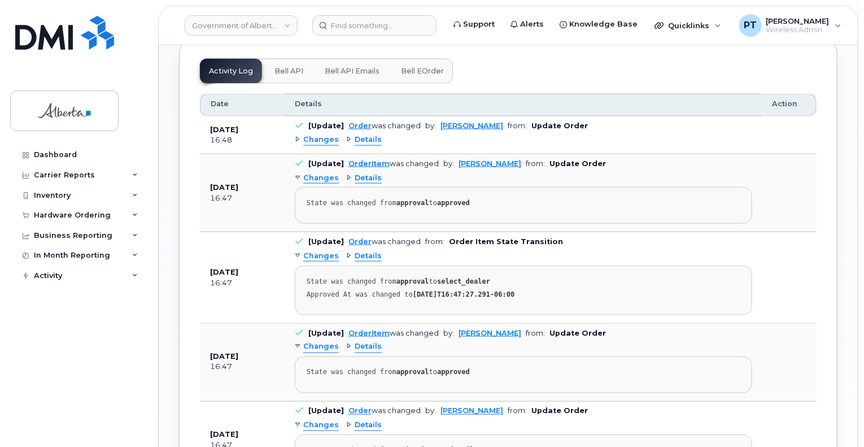
click at [285, 76] on span "Bell API" at bounding box center [288, 71] width 29 height 9
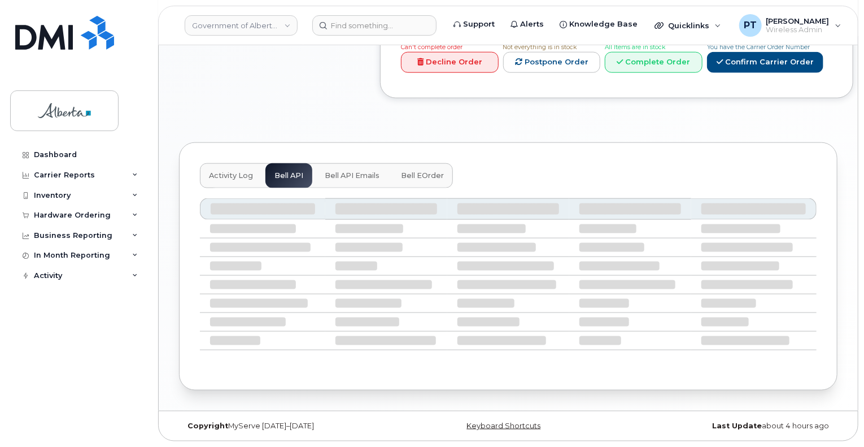
scroll to position [537, 0]
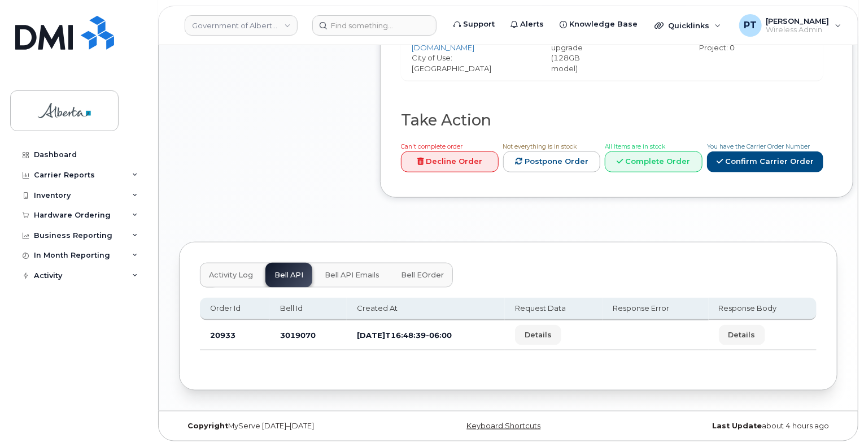
click at [295, 331] on td "3019070" at bounding box center [308, 335] width 77 height 30
copy td "3019070"
click at [341, 30] on input at bounding box center [374, 25] width 124 height 20
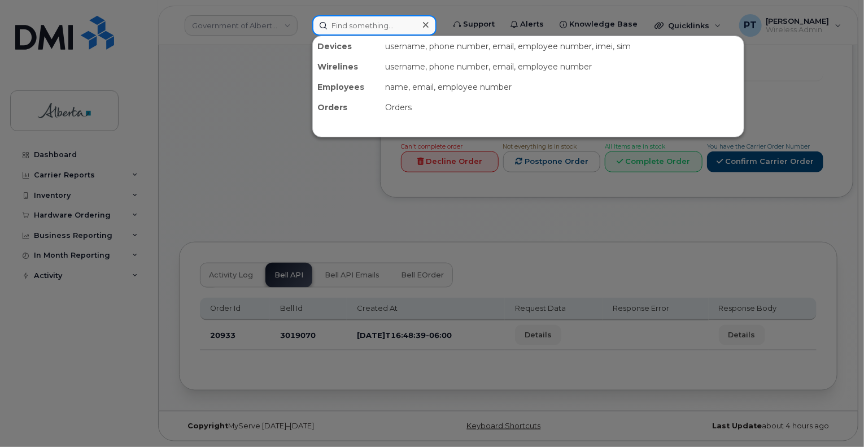
paste input "5879197419"
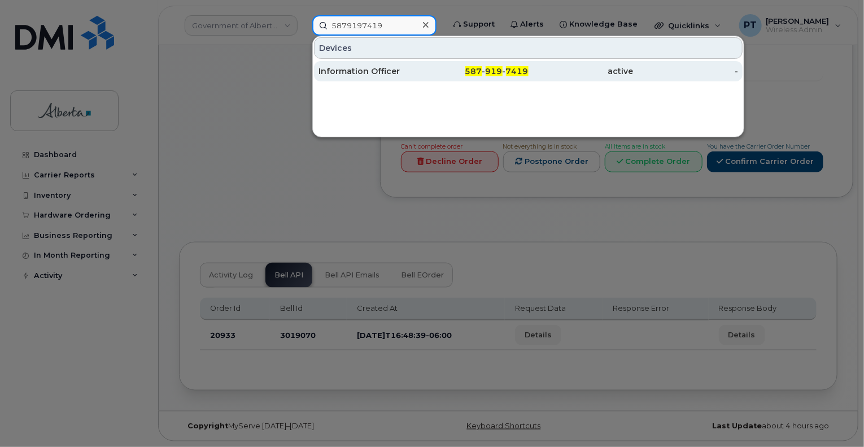
type input "5879197419"
click at [355, 69] on div "Information Officer" at bounding box center [370, 71] width 105 height 11
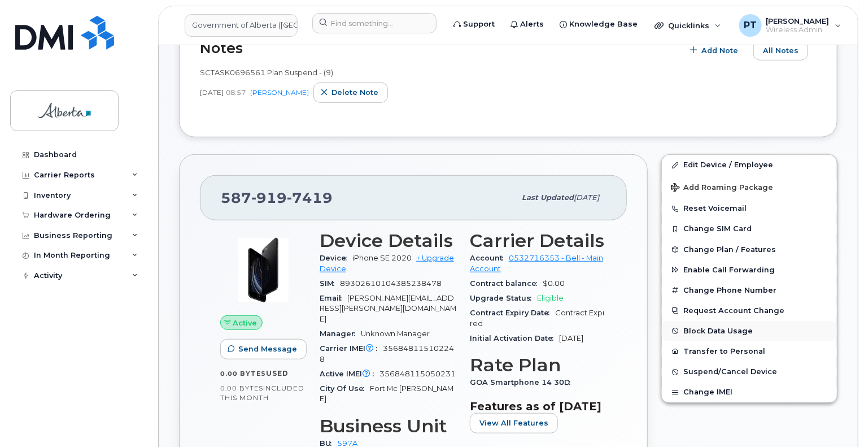
scroll to position [226, 0]
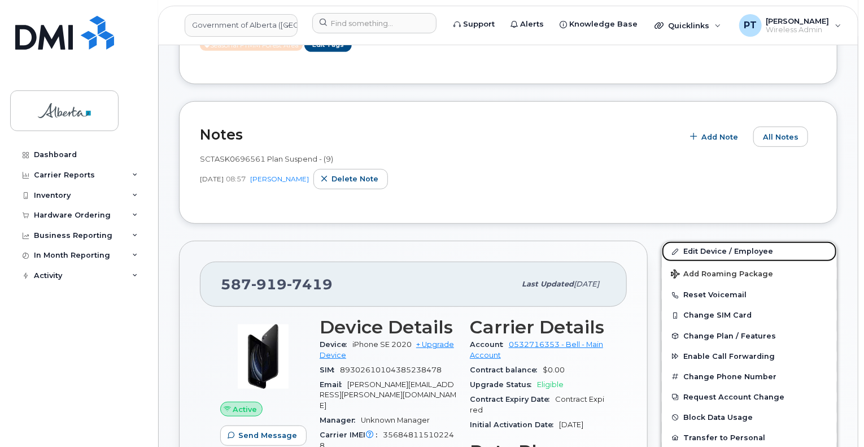
drag, startPoint x: 696, startPoint y: 247, endPoint x: 866, endPoint y: 261, distance: 171.2
click at [696, 247] on link "Edit Device / Employee" at bounding box center [749, 251] width 175 height 20
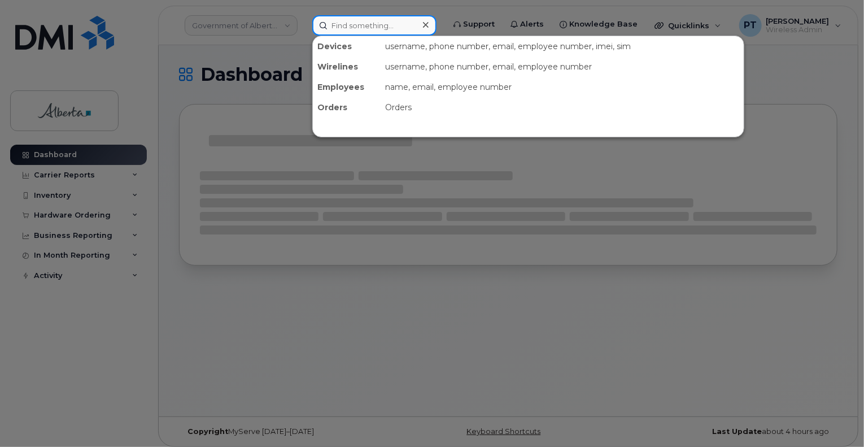
click at [399, 22] on input at bounding box center [374, 25] width 124 height 20
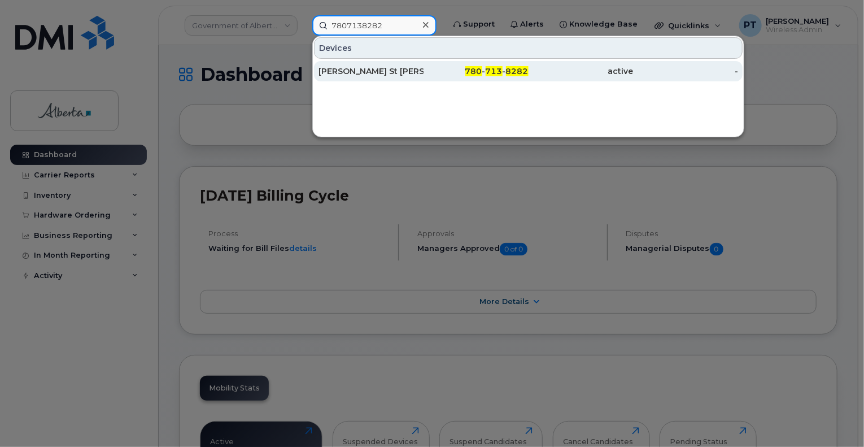
type input "7807138282"
click at [361, 72] on div "[PERSON_NAME] St [PERSON_NAME]" at bounding box center [370, 71] width 105 height 11
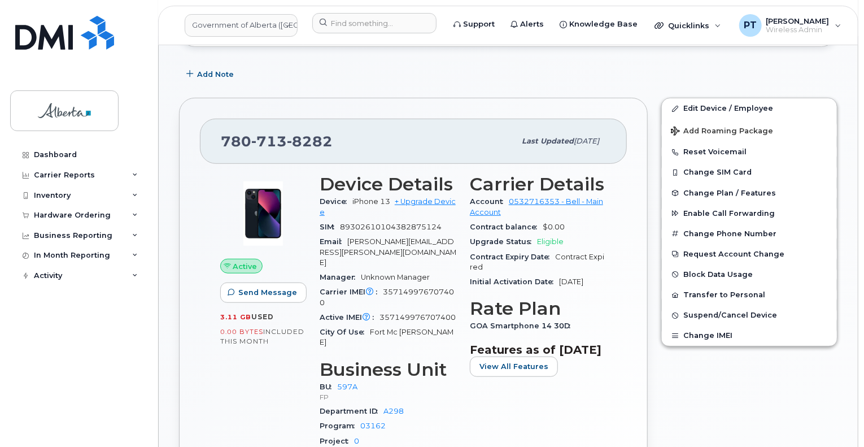
scroll to position [272, 0]
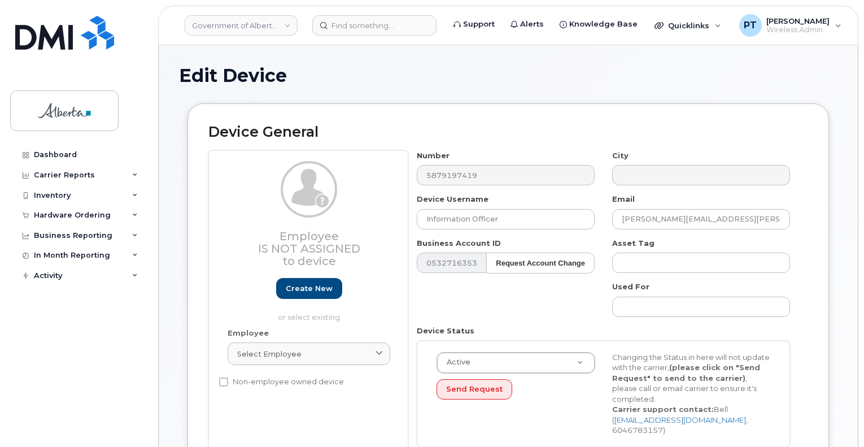
select select "4797726"
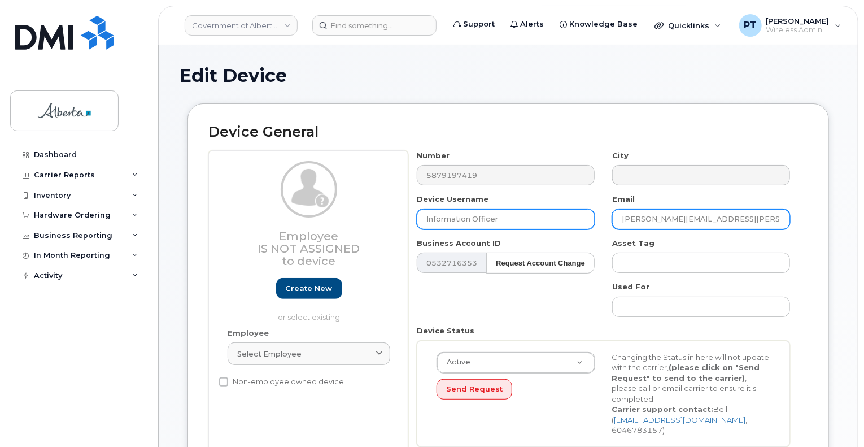
drag, startPoint x: 745, startPoint y: 217, endPoint x: 580, endPoint y: 223, distance: 165.6
click at [580, 223] on div "Number 5879197419 City Device Username Information Officer Email Stephen.Gauthi…" at bounding box center [603, 302] width 391 height 305
paste input "Paul.StJohn"
type input "[PERSON_NAME][EMAIL_ADDRESS][PERSON_NAME][DOMAIN_NAME]"
drag, startPoint x: 500, startPoint y: 218, endPoint x: 407, endPoint y: 224, distance: 92.8
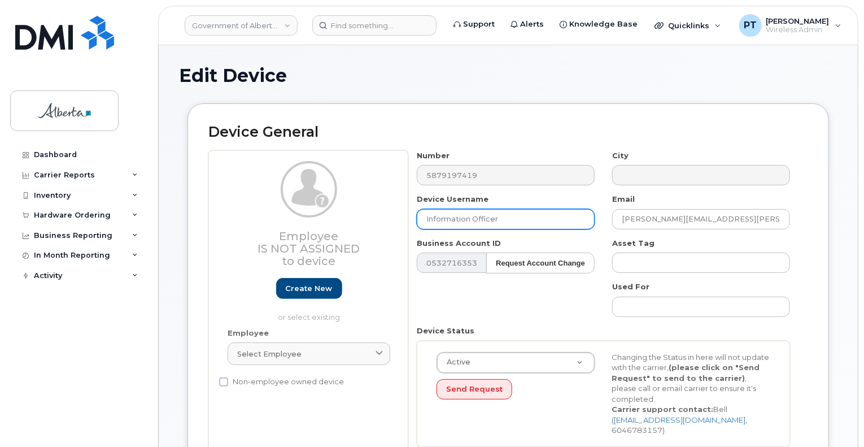
click at [407, 224] on div "Employee Is not assigned to device Create new or select existing Employee Selec…" at bounding box center [508, 302] width 600 height 305
paste input "FOMP Specialist Vacant"
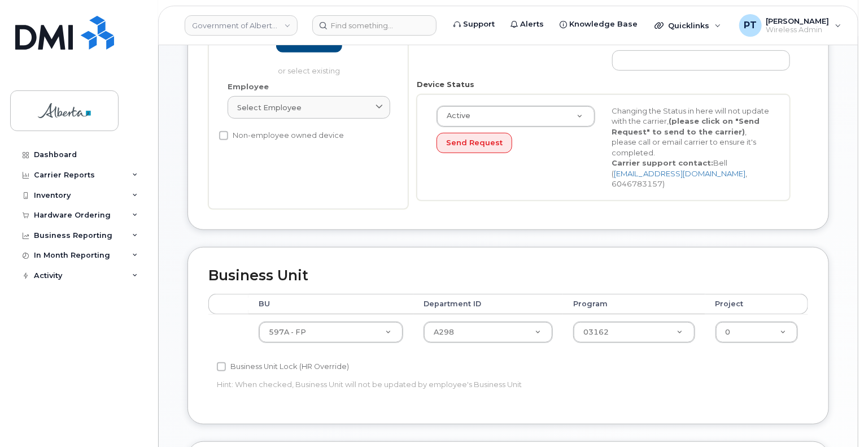
scroll to position [282, 0]
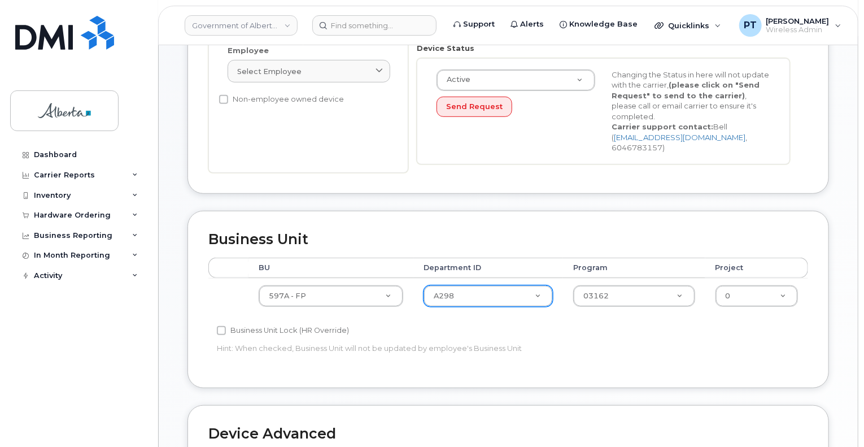
type input "FOMP Specialist Vacant"
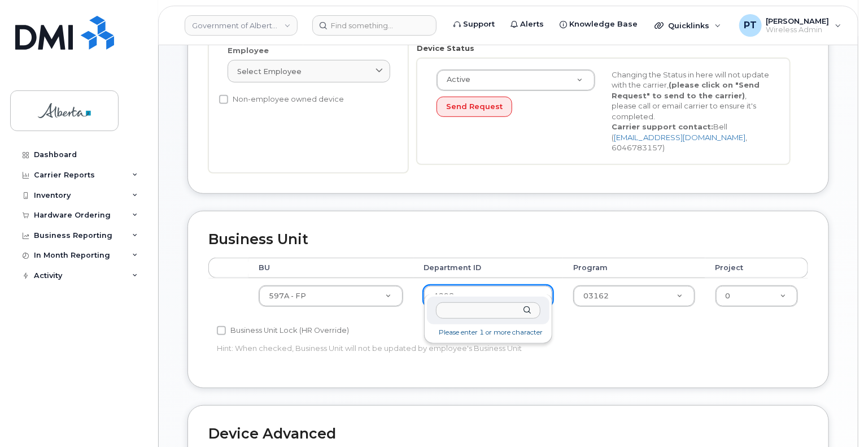
type input "1"
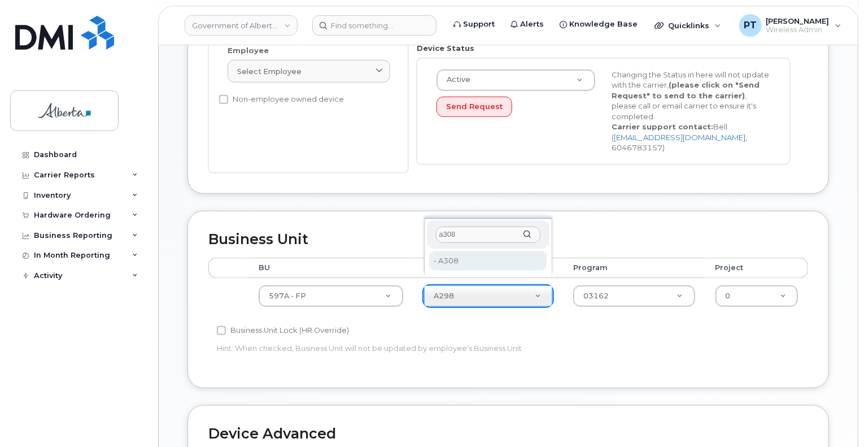
type input "a308"
type input "4806333"
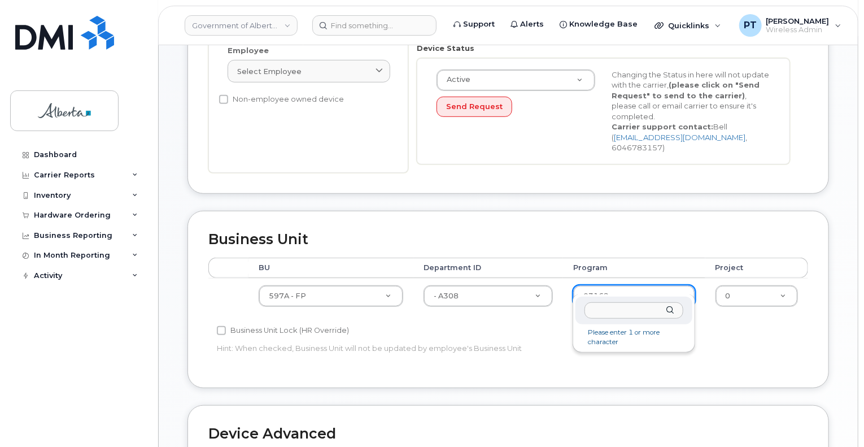
drag, startPoint x: 589, startPoint y: 286, endPoint x: 577, endPoint y: 284, distance: 12.0
type input "03171"
drag, startPoint x: 600, startPoint y: 337, endPoint x: 592, endPoint y: 337, distance: 8.5
type input "4753177"
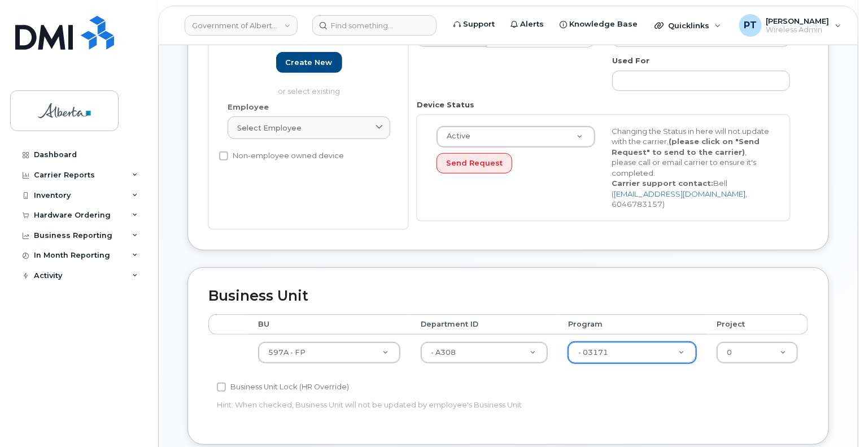
scroll to position [508, 0]
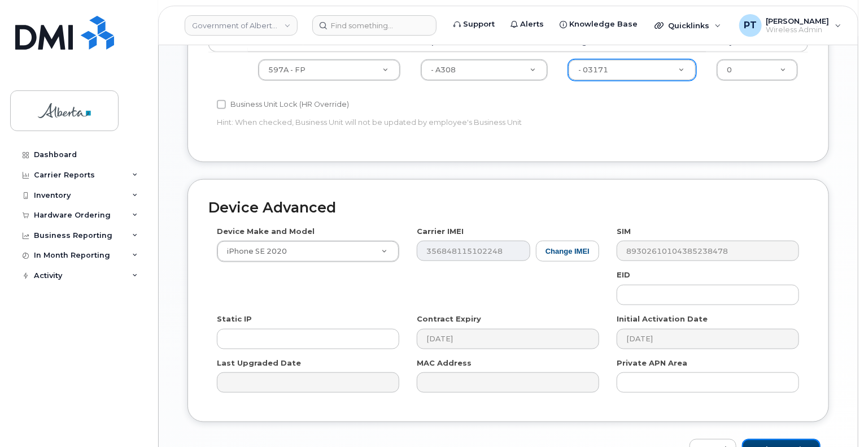
drag, startPoint x: 784, startPoint y: 436, endPoint x: 510, endPoint y: 392, distance: 277.4
click at [784, 439] on input "Update Device" at bounding box center [781, 449] width 78 height 21
type input "Saving..."
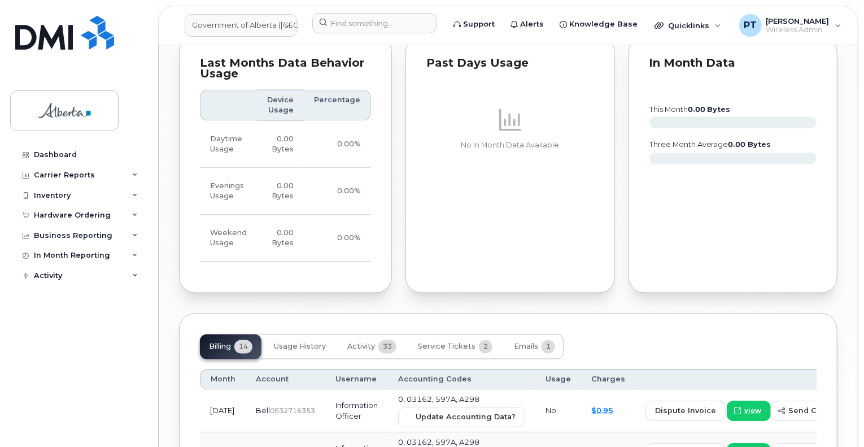
scroll to position [960, 0]
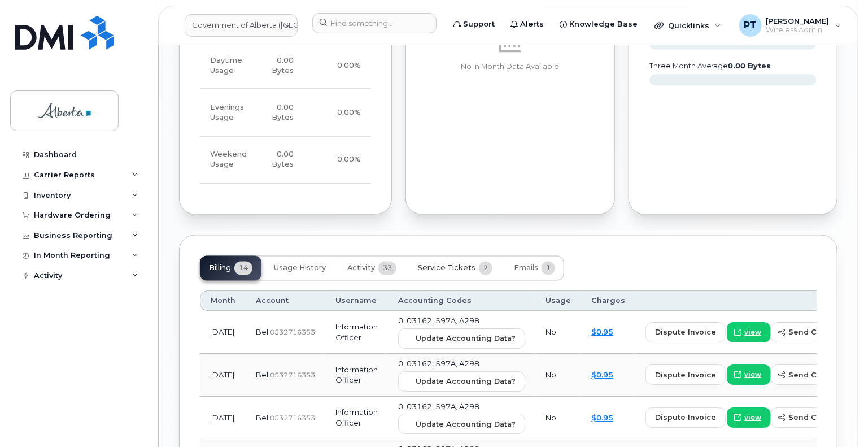
click at [438, 264] on span "Service Tickets" at bounding box center [447, 268] width 58 height 9
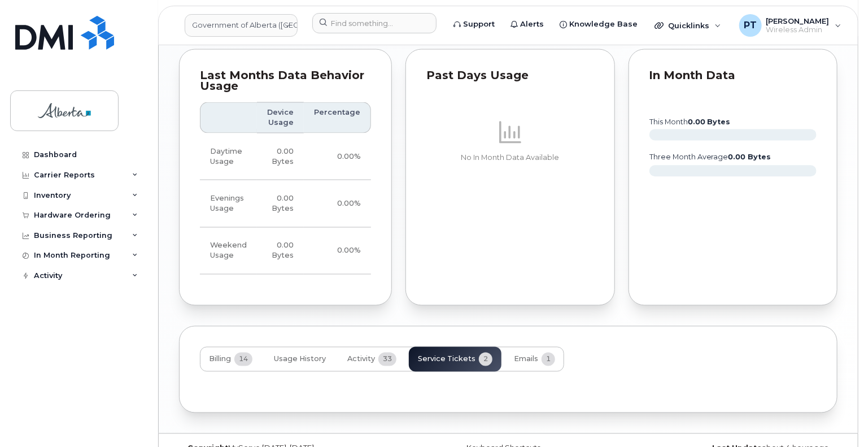
scroll to position [938, 0]
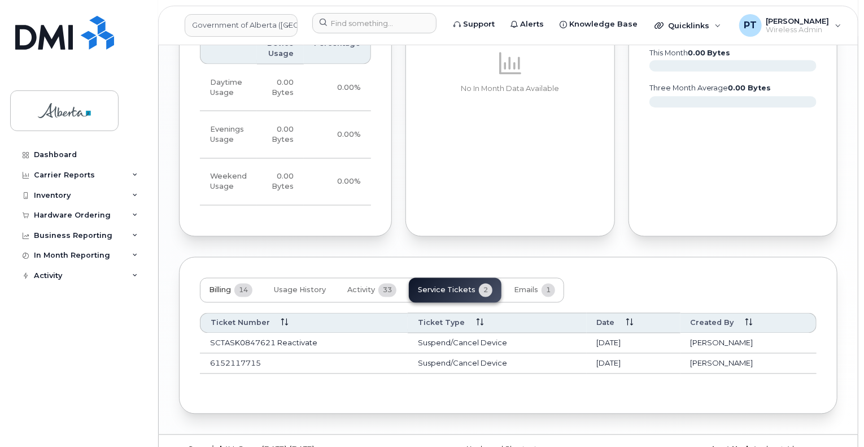
click at [217, 286] on span "Billing" at bounding box center [220, 290] width 22 height 9
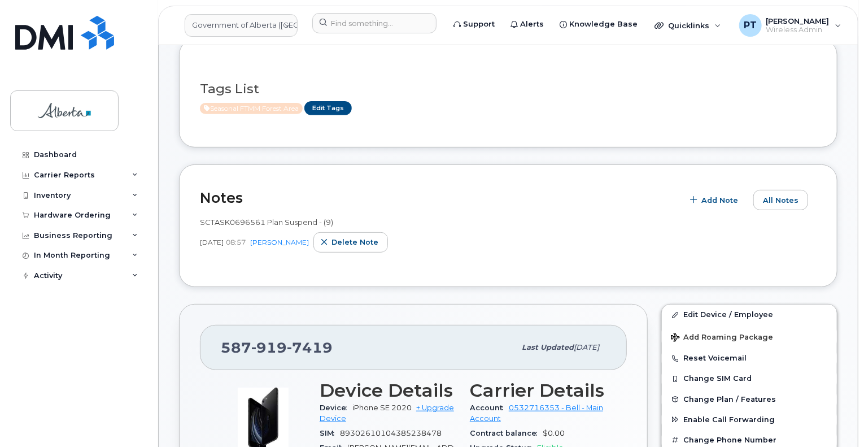
scroll to position [20, 0]
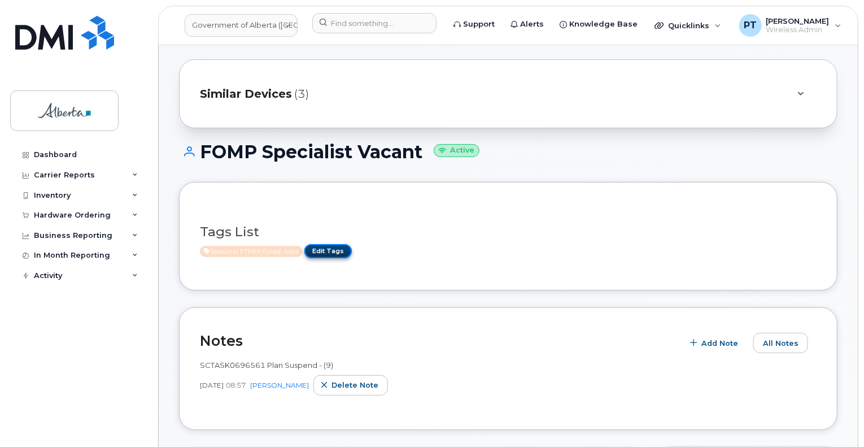
click at [334, 250] on link "Edit Tags" at bounding box center [327, 251] width 47 height 14
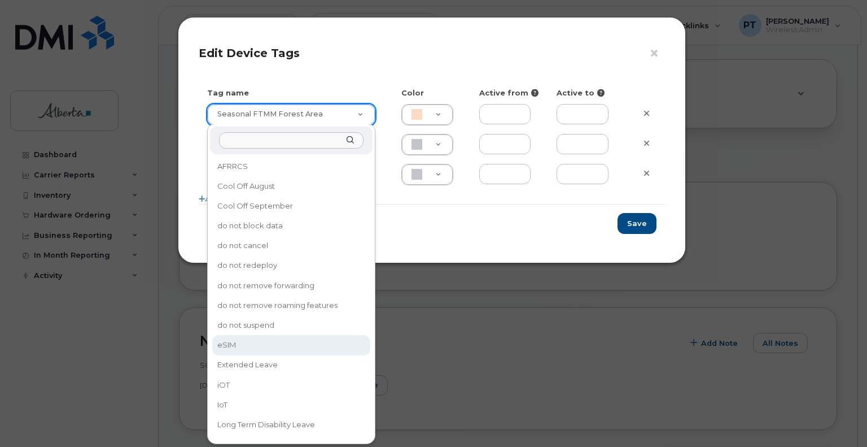
type input "eSIM"
type input "D6CDC1"
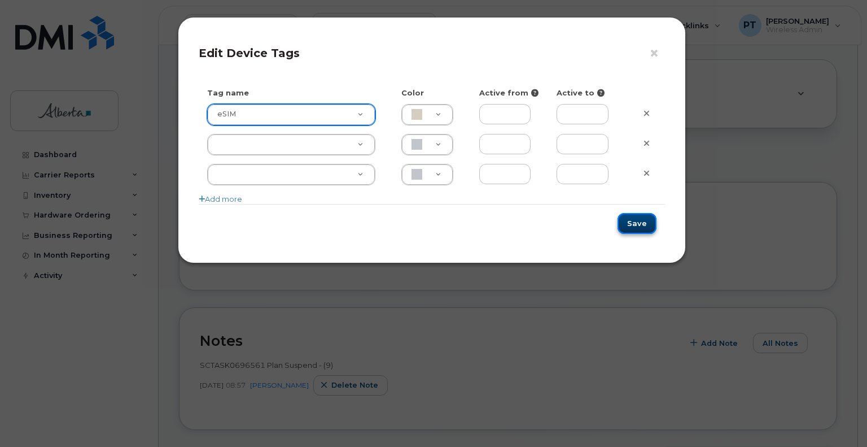
click at [634, 227] on button "Save" at bounding box center [637, 223] width 39 height 21
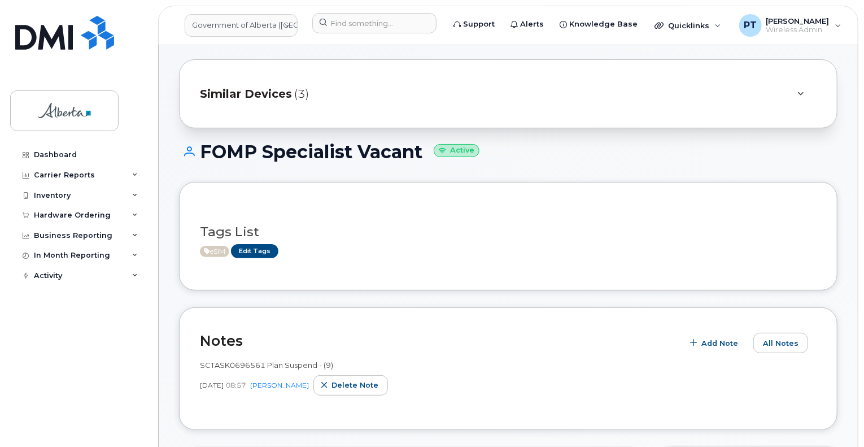
scroll to position [133, 0]
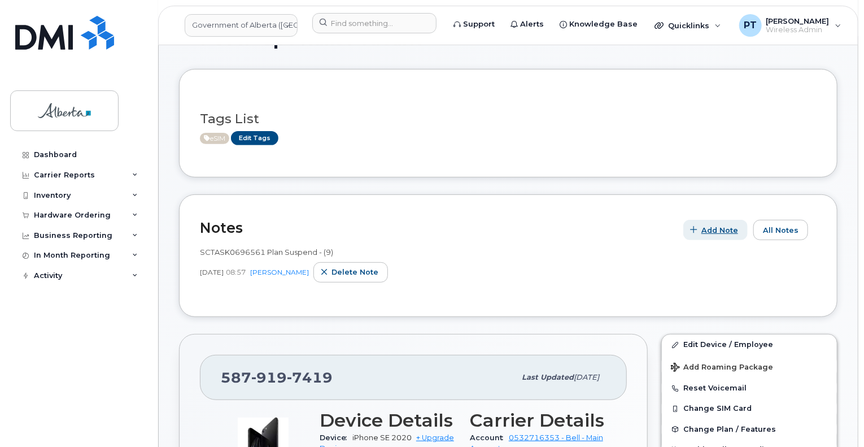
click at [722, 229] on span "Add Note" at bounding box center [719, 230] width 37 height 11
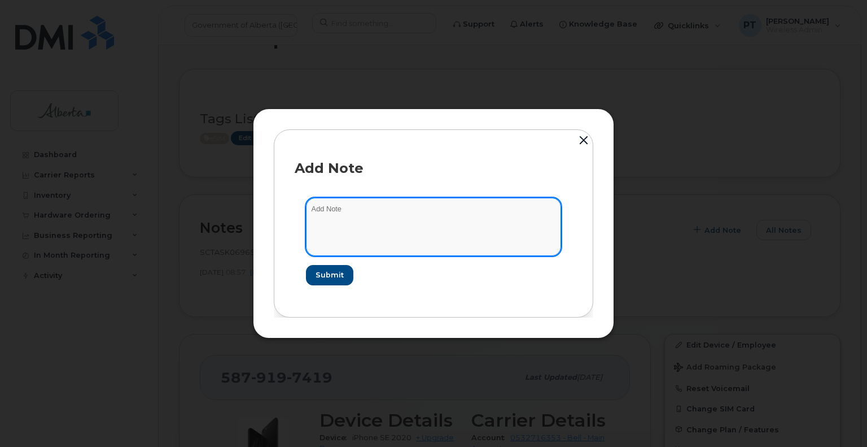
click at [321, 209] on textarea at bounding box center [433, 227] width 255 height 58
paste textarea "SCTASK0847621 5879197419 DO NOT DELETE - BEING REASSIGNED to Paul St John. Prev…"
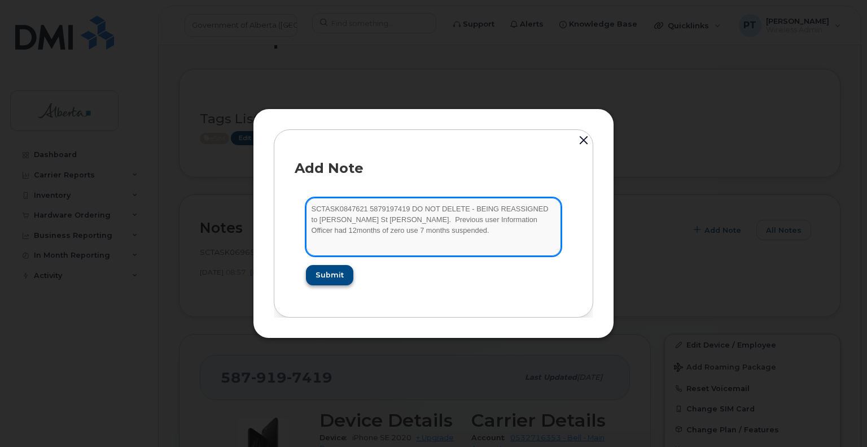
type textarea "SCTASK0847621 5879197419 DO NOT DELETE - BEING REASSIGNED to Paul St John. Prev…"
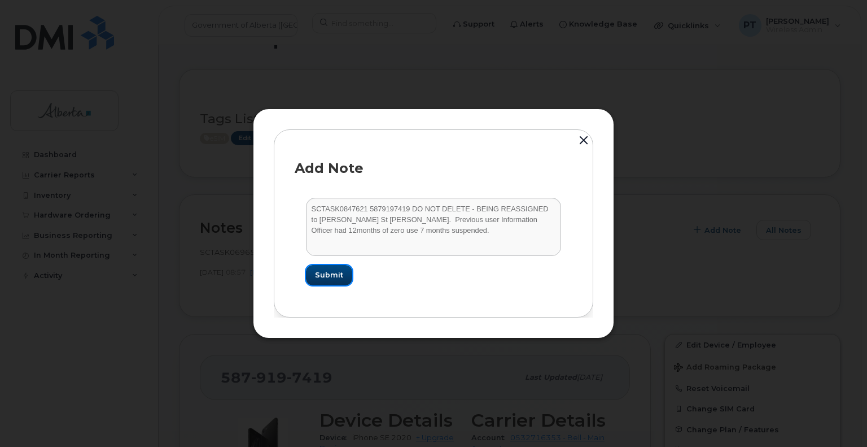
click at [326, 276] on span "Submit" at bounding box center [329, 274] width 28 height 11
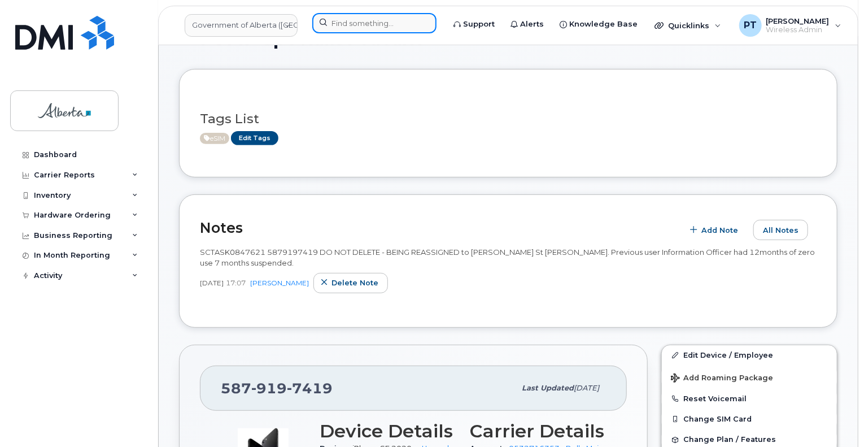
click at [348, 21] on input at bounding box center [374, 23] width 124 height 20
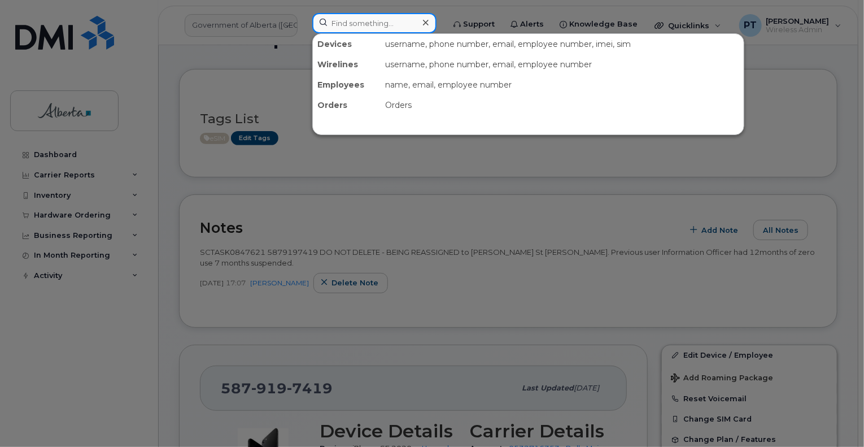
paste input "7808311206"
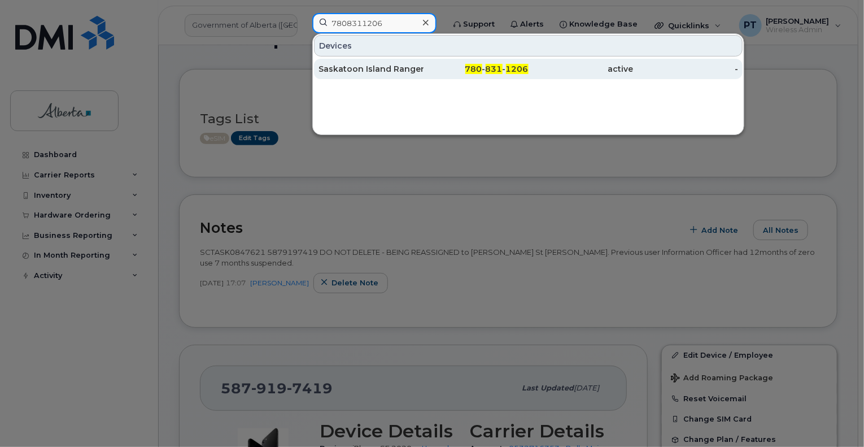
type input "7808311206"
click at [350, 68] on div "Saskatoon Island Ranger" at bounding box center [370, 68] width 105 height 11
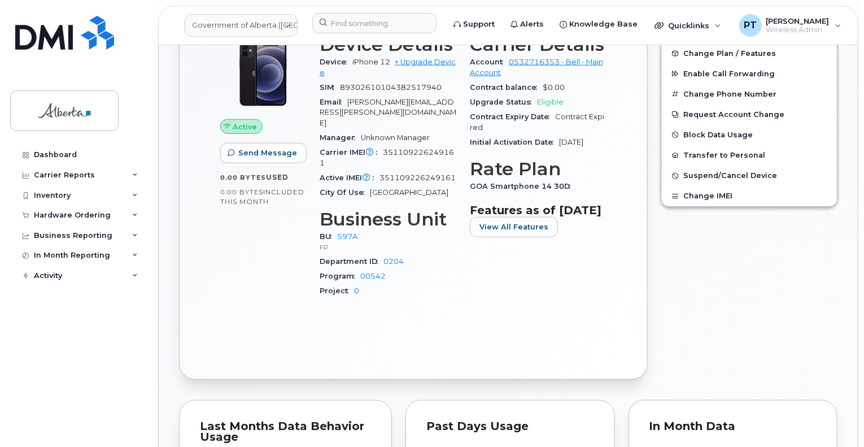
scroll to position [282, 0]
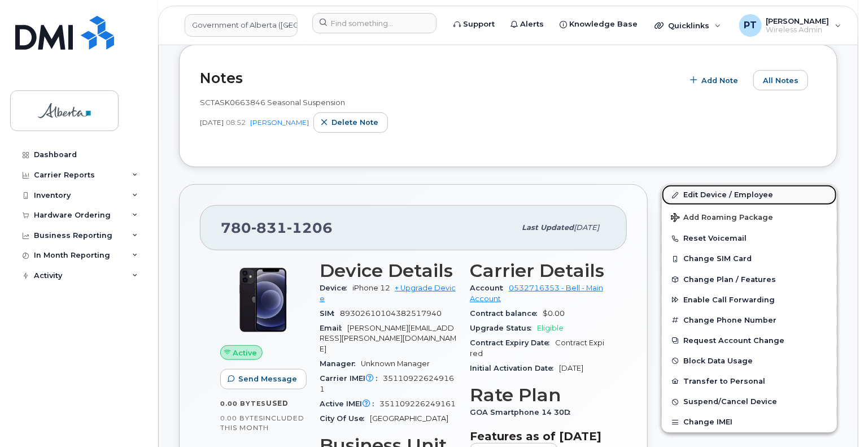
drag, startPoint x: 698, startPoint y: 191, endPoint x: 675, endPoint y: 199, distance: 24.7
click at [698, 191] on link "Edit Device / Employee" at bounding box center [749, 195] width 175 height 20
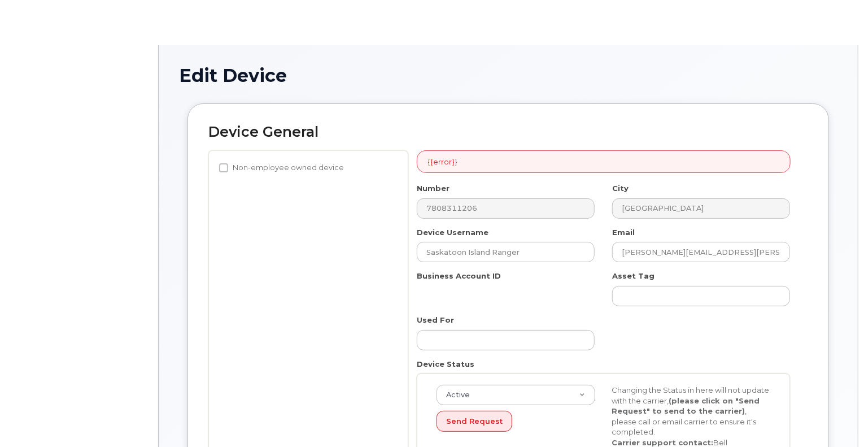
select select "4797726"
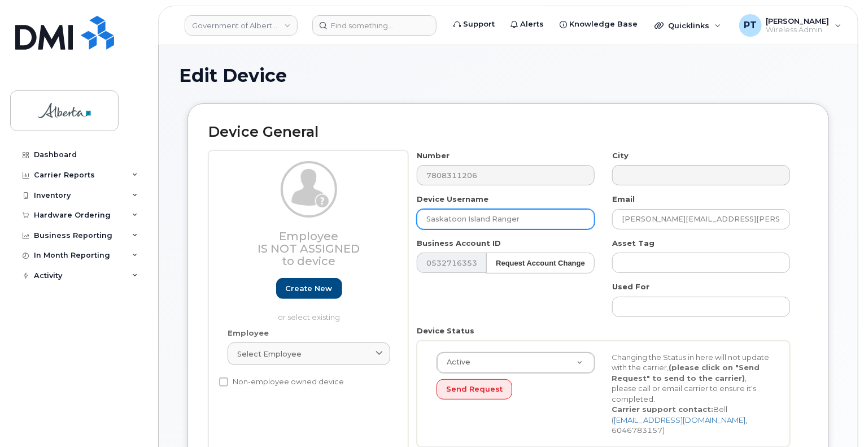
drag, startPoint x: 536, startPoint y: 218, endPoint x: 384, endPoint y: 221, distance: 152.5
click at [384, 221] on div "Employee Is not assigned to device Create new or select existing Employee Selec…" at bounding box center [508, 302] width 600 height 305
paste input "[PERSON_NAME]"
type input "[PERSON_NAME]"
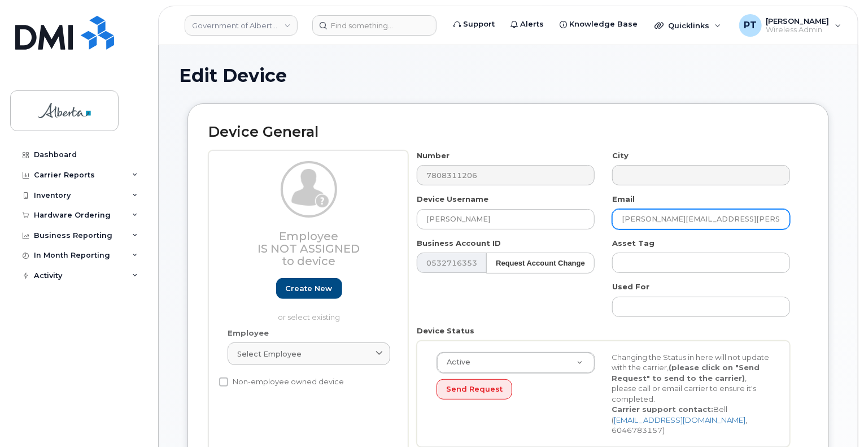
click at [641, 222] on input "tammy.cunningham@gov.ab.ca" at bounding box center [701, 219] width 178 height 20
click at [751, 220] on input "tammy.cunningham@gov.ab.ca" at bounding box center [701, 219] width 178 height 20
drag, startPoint x: 750, startPoint y: 217, endPoint x: 579, endPoint y: 217, distance: 171.7
click at [579, 217] on div "Number 7808311206 City Device Username Nicole Knott Email tammy.cunningham@gov.…" at bounding box center [603, 302] width 391 height 305
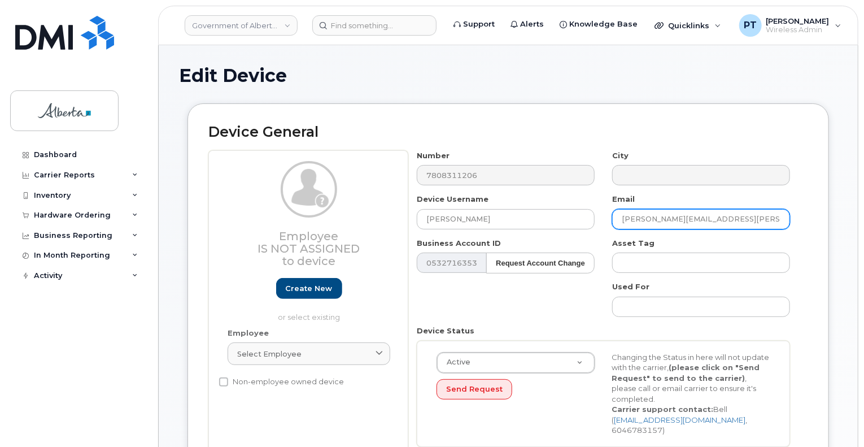
paste input "Nicole.Knott"
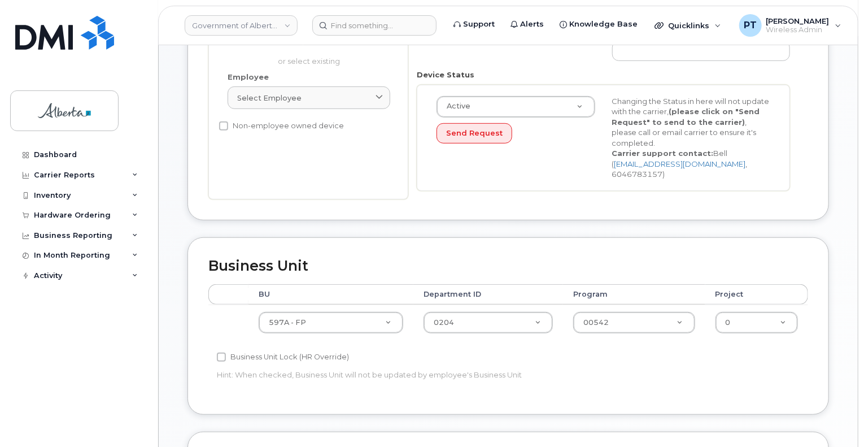
scroll to position [339, 0]
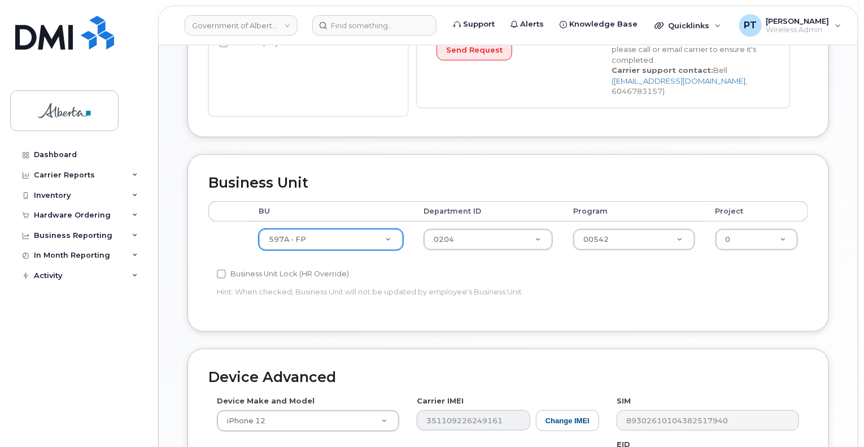
type input "Nicole.Knott@gov.ab.ca"
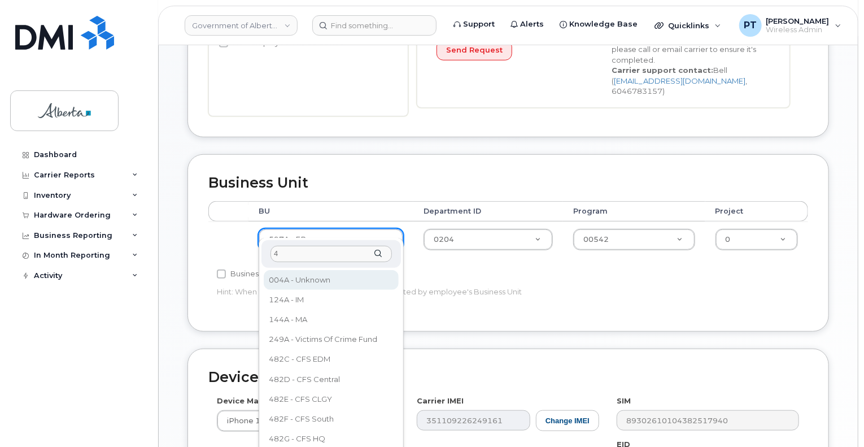
scroll to position [0, 0]
type input "482n"
select select "4749731"
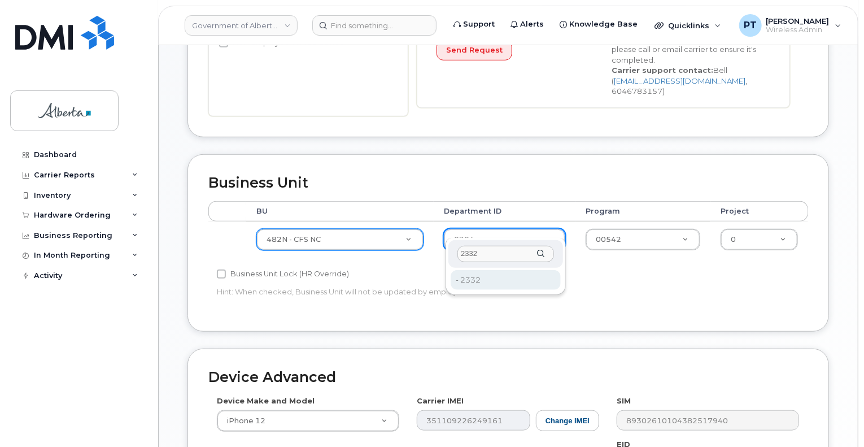
type input "2332"
drag, startPoint x: 477, startPoint y: 279, endPoint x: 488, endPoint y: 275, distance: 12.0
type input "4752656"
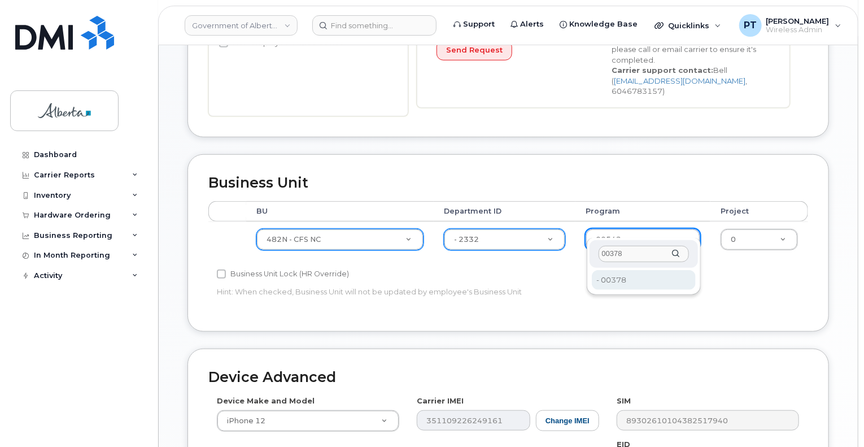
type input "00378"
type input "4124524"
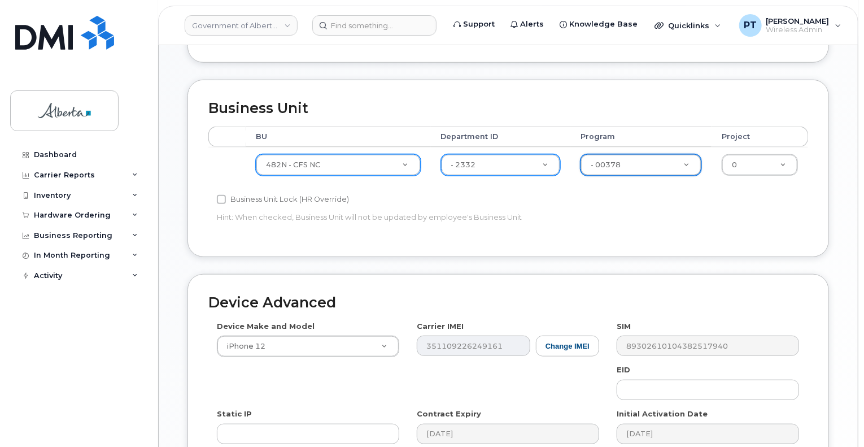
scroll to position [565, 0]
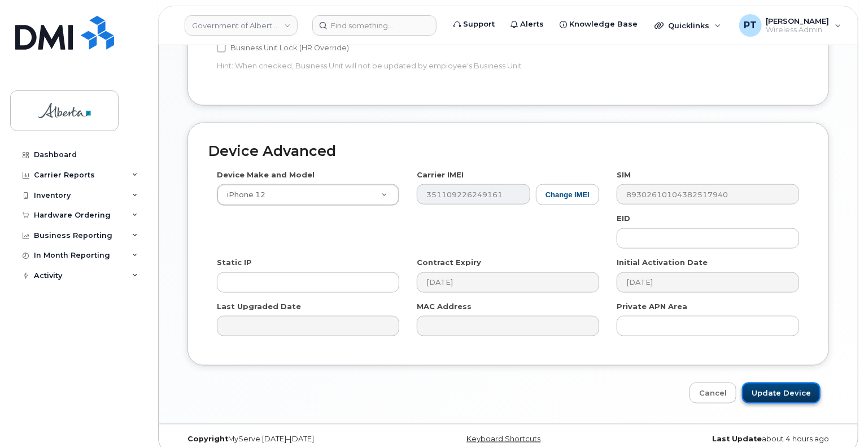
click at [779, 382] on input "Update Device" at bounding box center [781, 392] width 78 height 21
type input "Saving..."
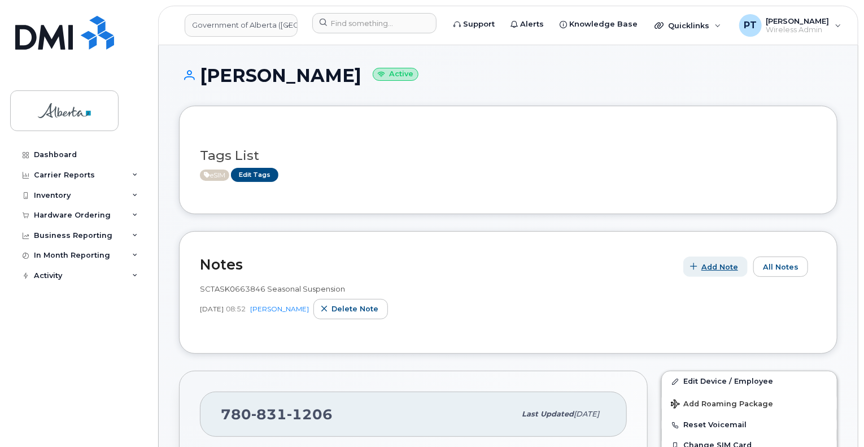
click at [721, 269] on span "Add Note" at bounding box center [719, 266] width 37 height 11
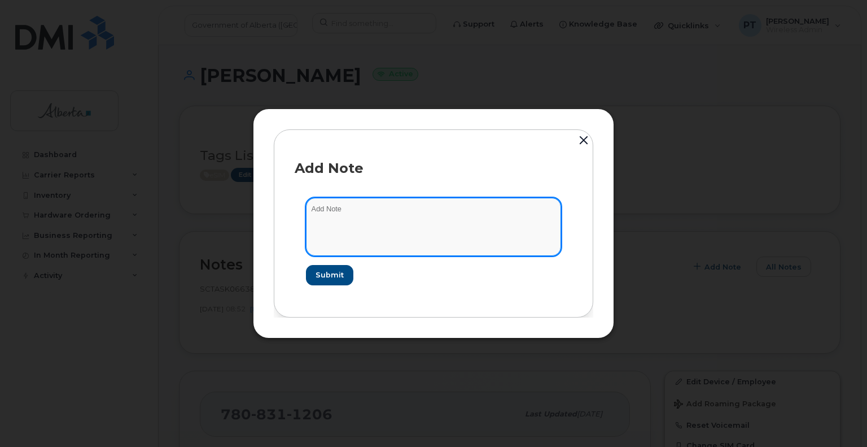
paste textarea "SCTASK0848106 7808311206 DO NOT DELETE - BEING REASSIGNED to Nicole Knott. Prev…"
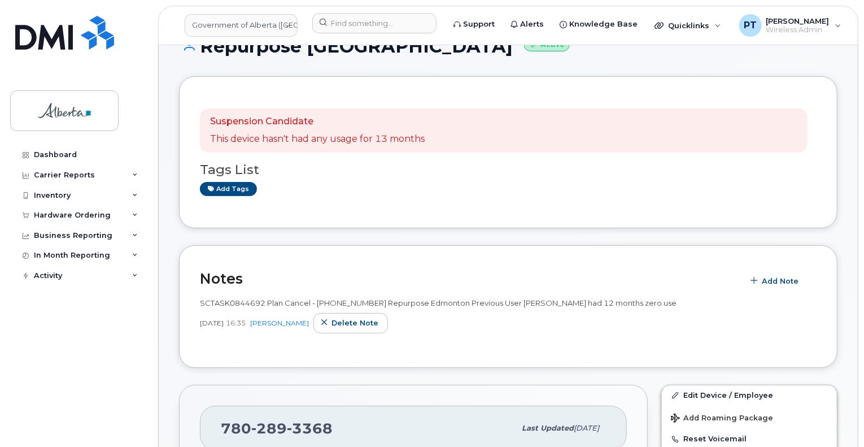
scroll to position [56, 0]
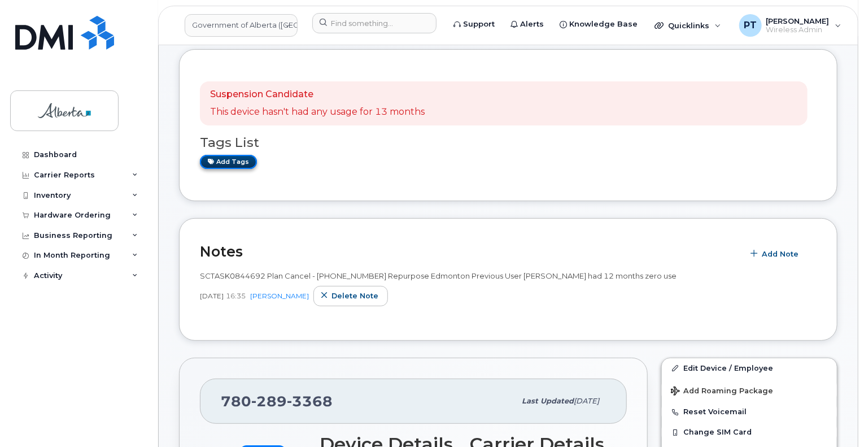
click at [232, 163] on link "Add tags" at bounding box center [228, 162] width 57 height 14
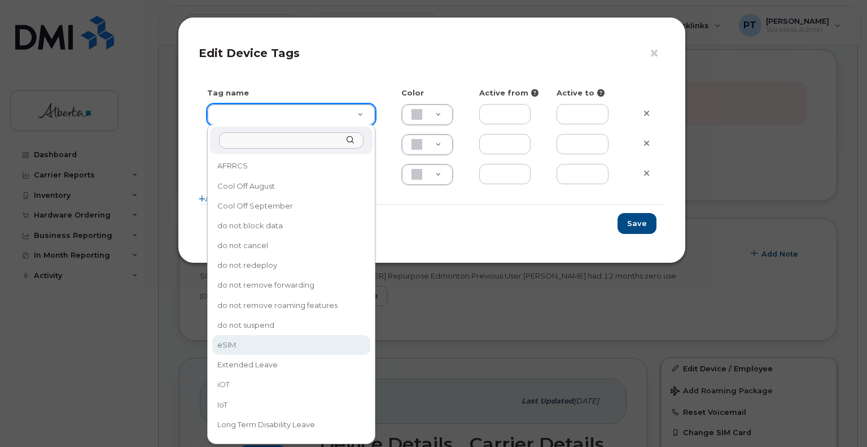
type input "eSIM"
type input "D6CDC1"
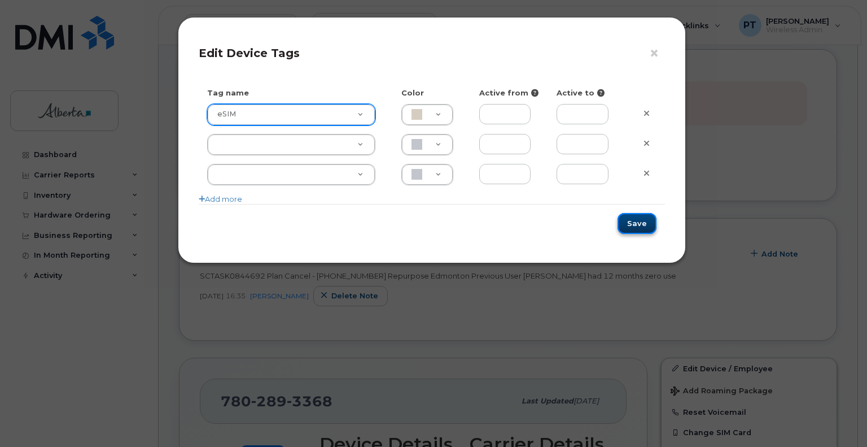
click at [643, 219] on button "Save" at bounding box center [637, 223] width 39 height 21
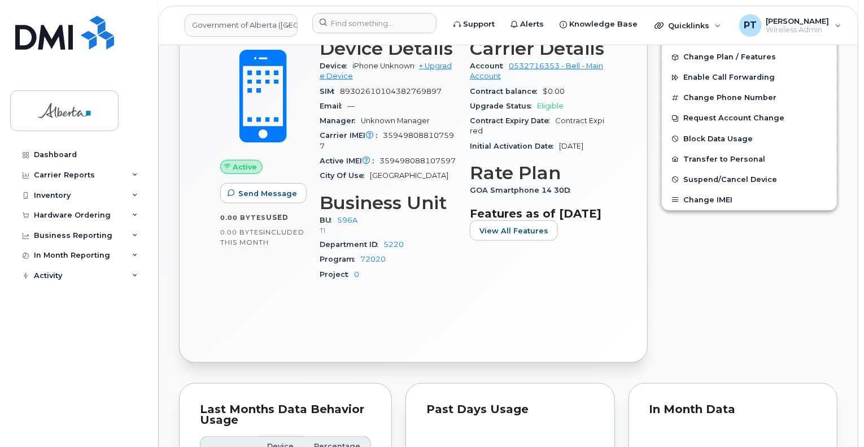
scroll to position [282, 0]
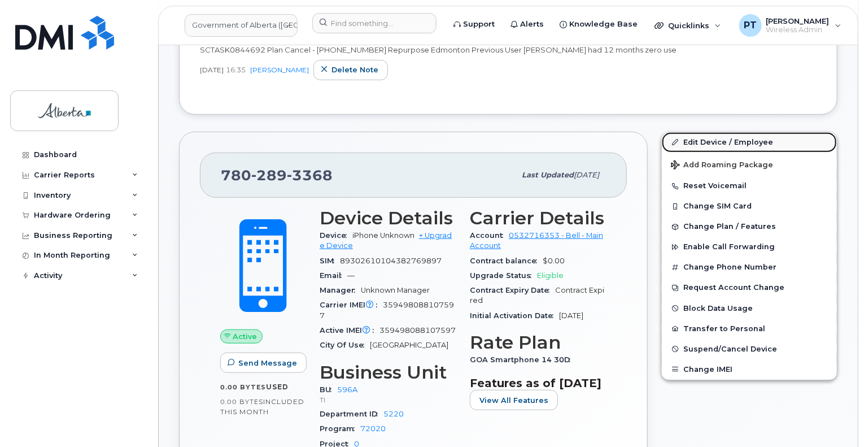
click at [695, 141] on link "Edit Device / Employee" at bounding box center [749, 142] width 175 height 20
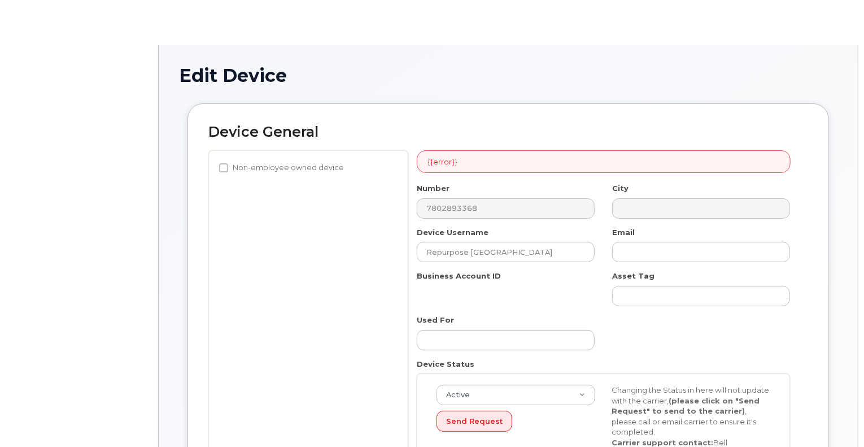
select select "4797729"
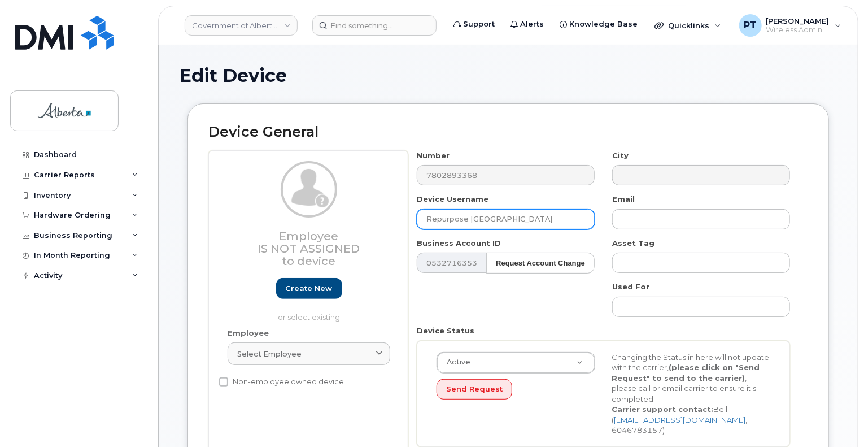
drag, startPoint x: 516, startPoint y: 223, endPoint x: 354, endPoint y: 225, distance: 161.5
click at [355, 225] on div "Employee Is not assigned to device Create new or select existing Employee Selec…" at bounding box center [508, 302] width 600 height 305
paste input "[PERSON_NAME]"
type input "[PERSON_NAME]"
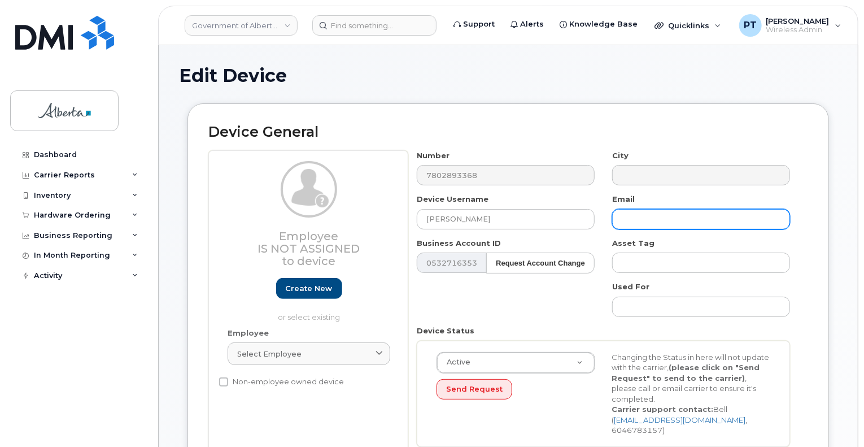
click at [689, 219] on input "text" at bounding box center [701, 219] width 178 height 20
paste input "[PERSON_NAME][EMAIL_ADDRESS][PERSON_NAME][DOMAIN_NAME]"
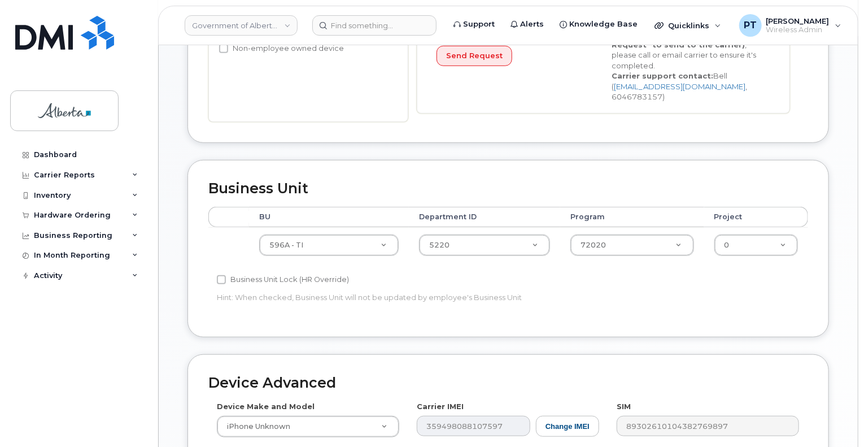
scroll to position [339, 0]
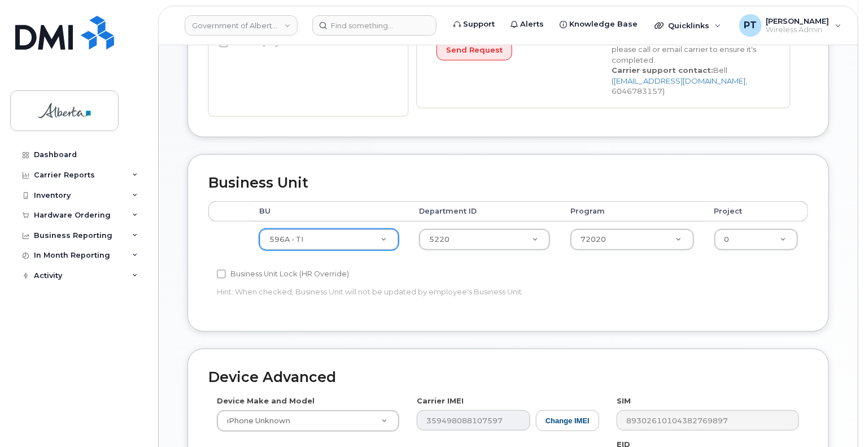
type input "[PERSON_NAME][EMAIL_ADDRESS][PERSON_NAME][DOMAIN_NAME]"
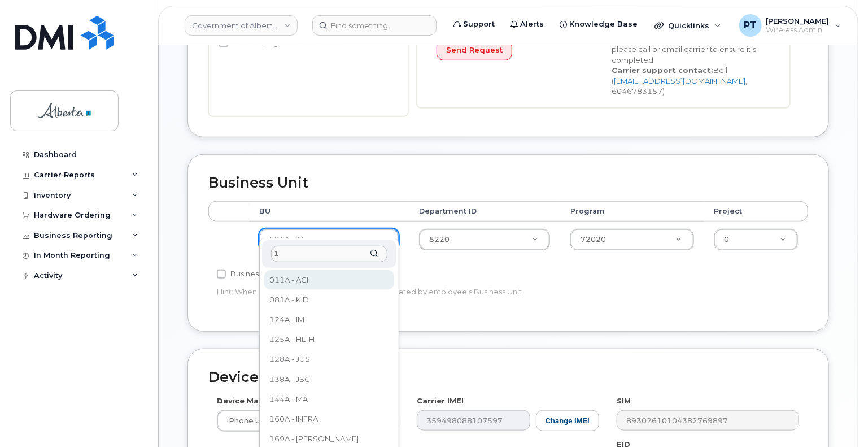
scroll to position [0, 0]
type input "175"
select select "4749753"
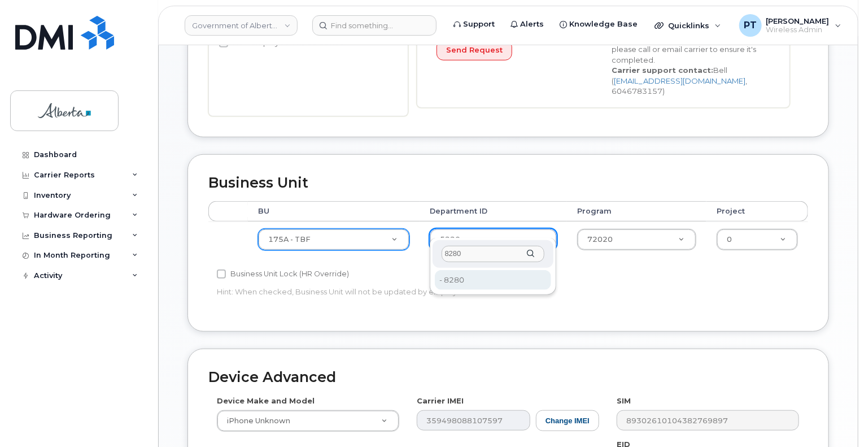
type input "8280"
type input "4751982"
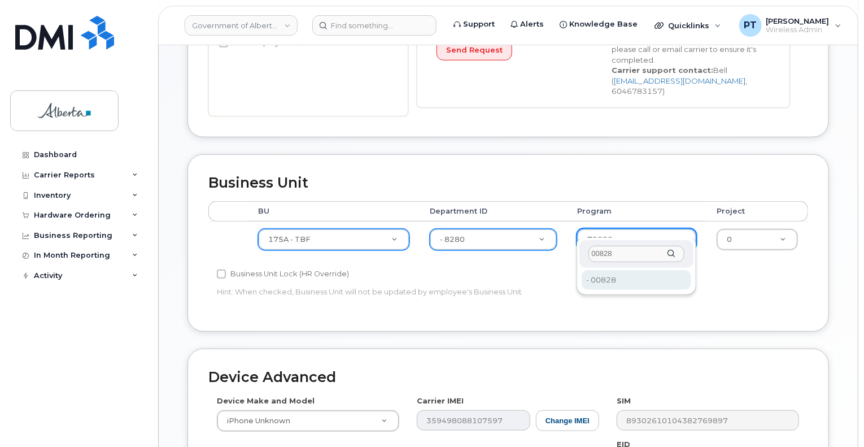
type input "00828"
drag, startPoint x: 608, startPoint y: 275, endPoint x: 569, endPoint y: 235, distance: 55.5
type input "4753196"
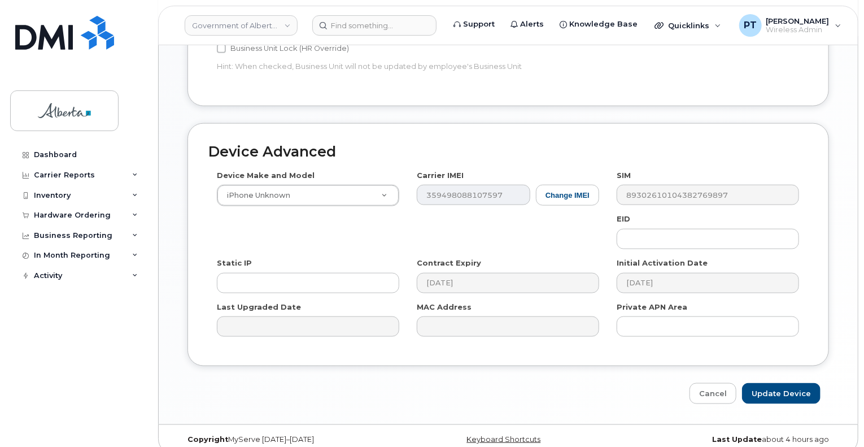
scroll to position [565, 0]
click at [794, 382] on input "Update Device" at bounding box center [781, 392] width 78 height 21
type input "Saving..."
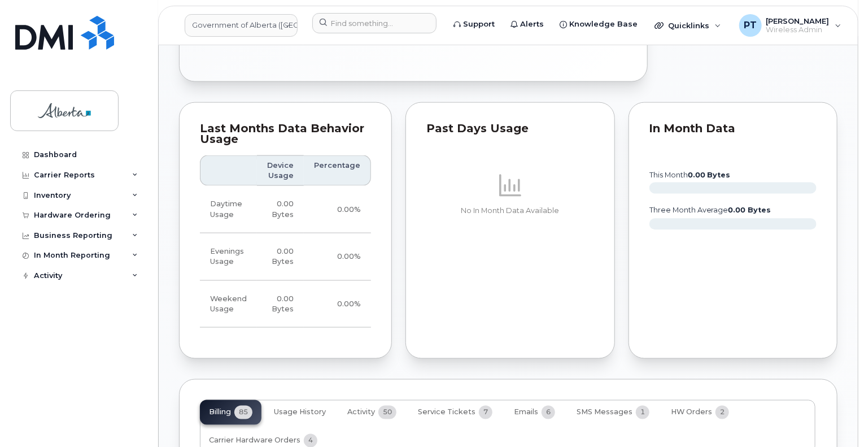
scroll to position [903, 0]
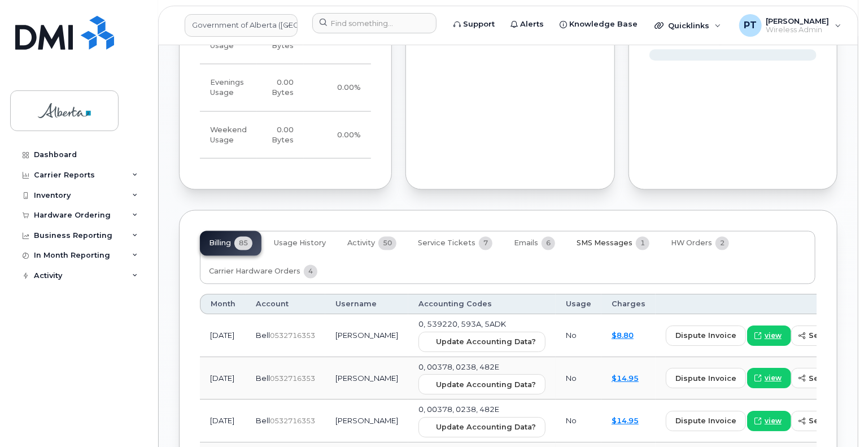
click at [609, 246] on span "SMS Messages" at bounding box center [605, 243] width 56 height 9
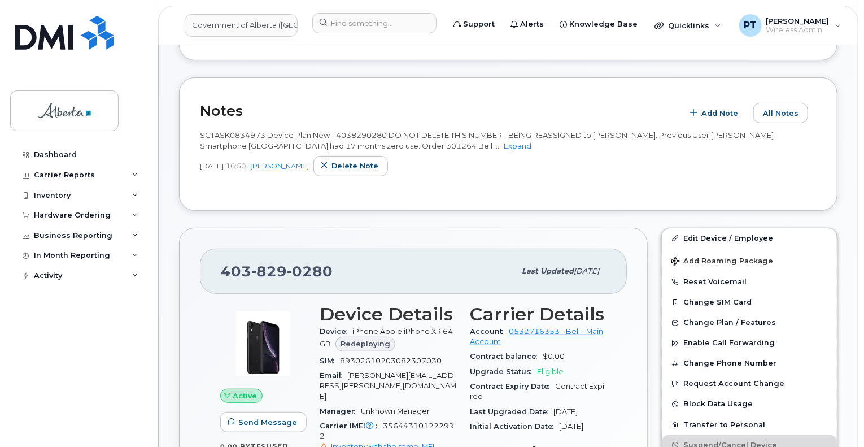
scroll to position [0, 0]
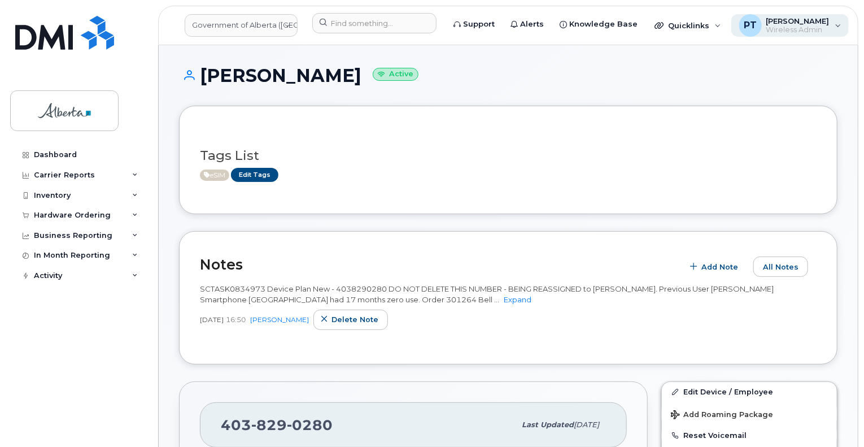
drag, startPoint x: 795, startPoint y: 31, endPoint x: 733, endPoint y: 156, distance: 139.4
click at [795, 32] on span "Wireless Admin" at bounding box center [797, 29] width 63 height 9
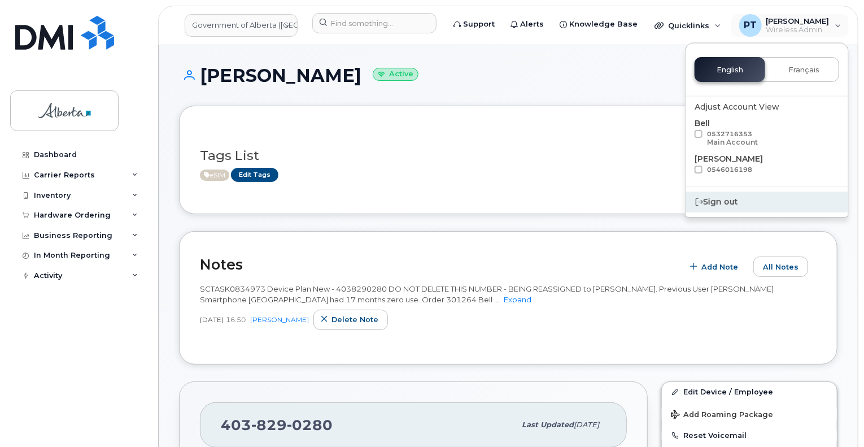
click at [705, 205] on div "Sign out" at bounding box center [767, 201] width 163 height 21
